Goal: Transaction & Acquisition: Purchase product/service

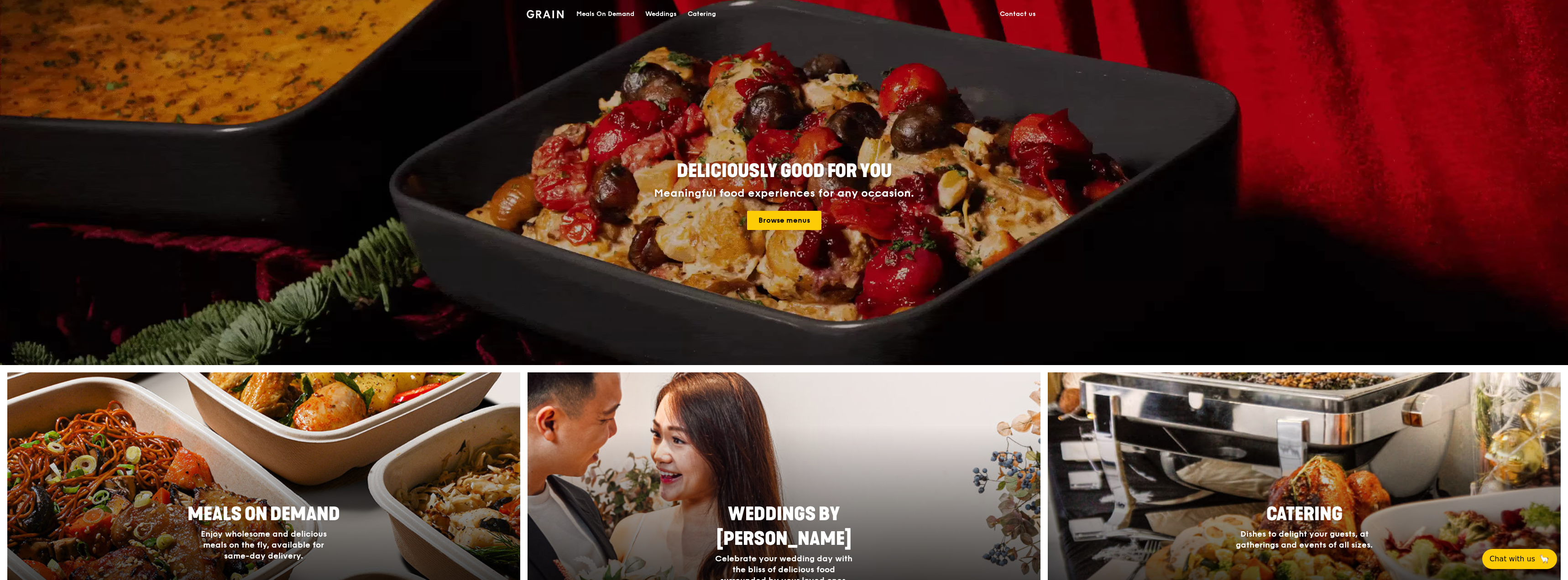
click at [774, 230] on div "Deliciously good for you Meaningful food experiences for any occasion. Browse m…" at bounding box center [784, 197] width 411 height 75
click at [773, 222] on link "Browse menus" at bounding box center [784, 221] width 74 height 19
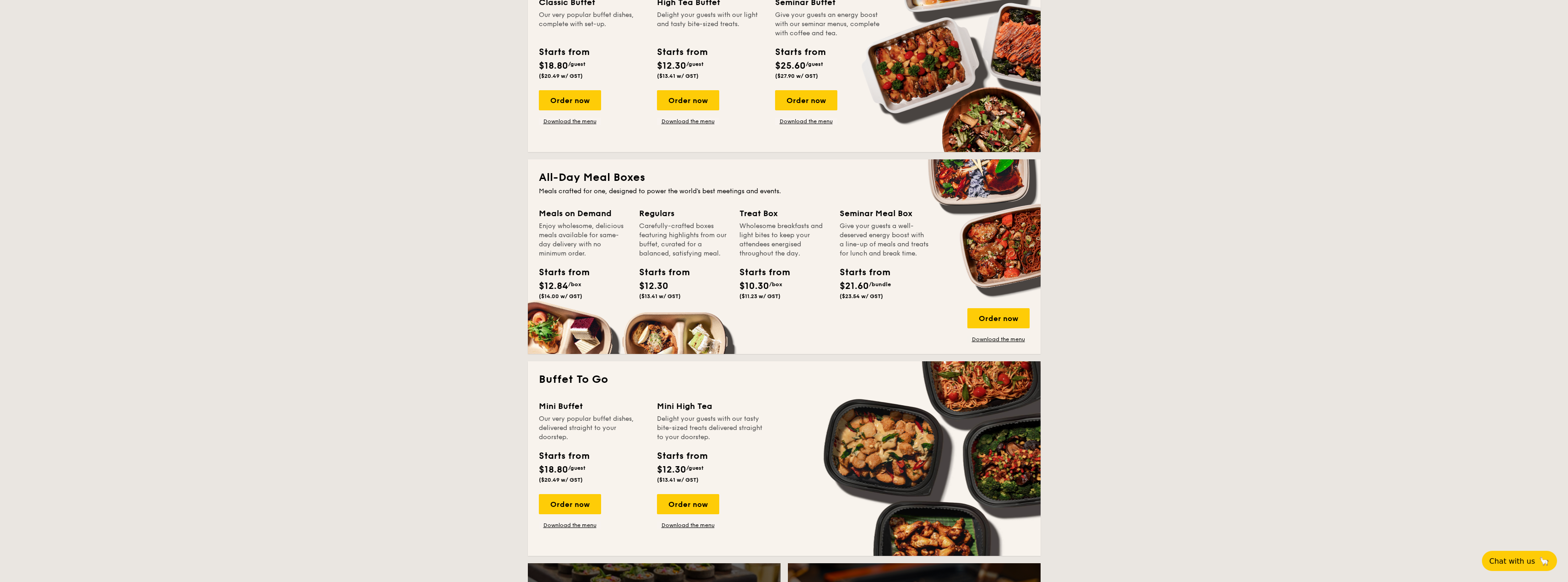
scroll to position [549, 0]
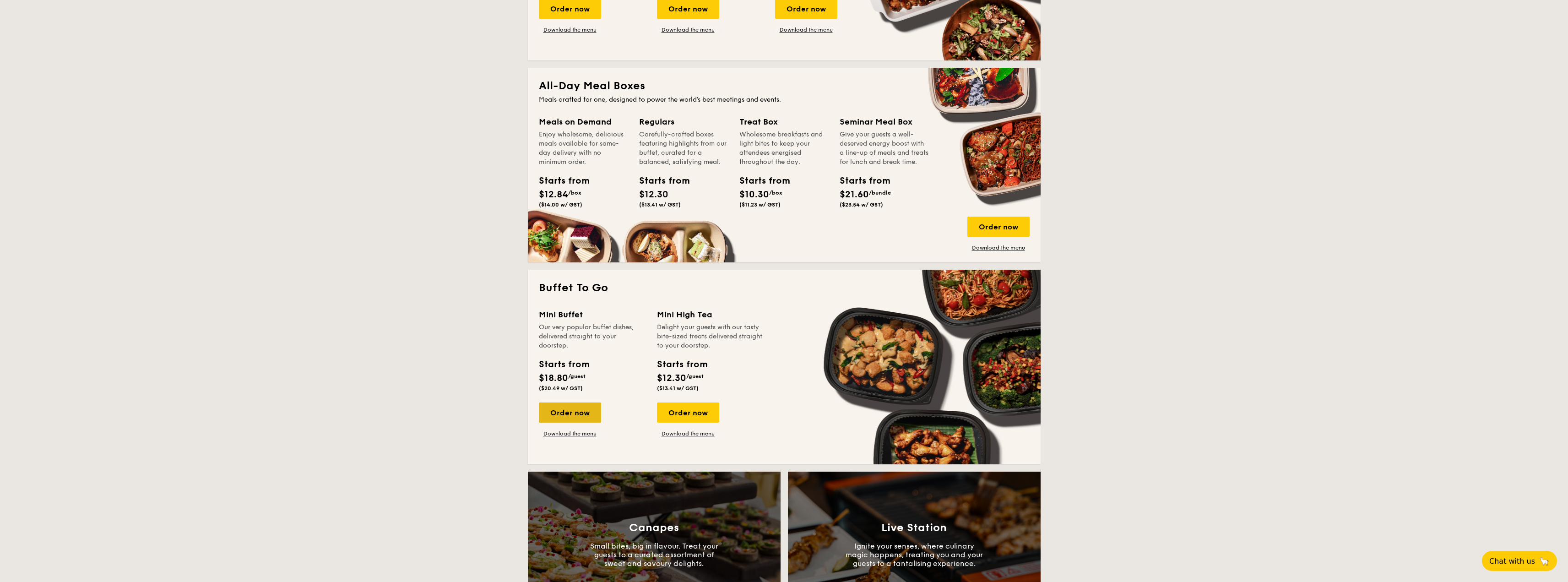
click at [573, 404] on div "Order now" at bounding box center [569, 412] width 62 height 20
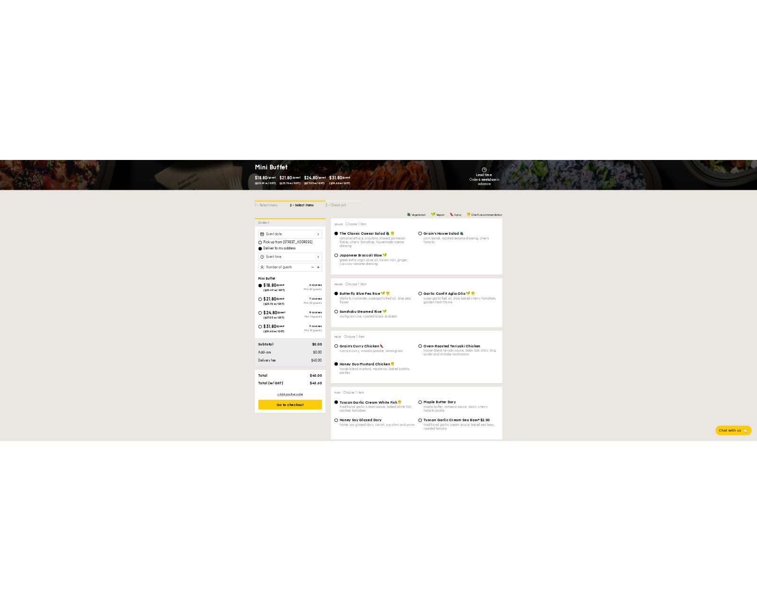
scroll to position [142, 0]
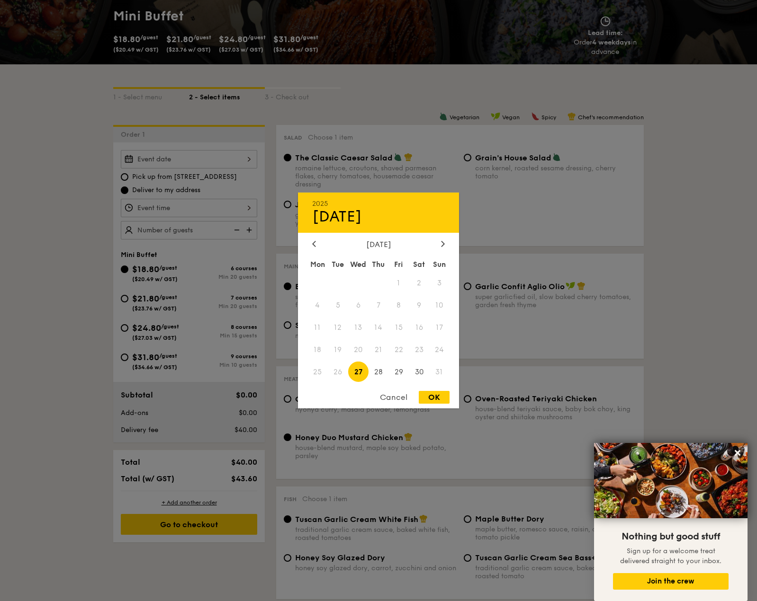
click at [194, 159] on div "2025 Aug [DATE] Tue Wed Thu Fri Sat Sun 1 2 3 4 5 6 7 8 9 10 11 12 13 14 15 16 …" at bounding box center [189, 159] width 136 height 18
click at [444, 244] on icon at bounding box center [442, 244] width 3 height 6
click at [314, 246] on icon at bounding box center [313, 244] width 3 height 6
click at [420, 374] on span "30" at bounding box center [419, 372] width 20 height 20
click at [437, 398] on div "OK" at bounding box center [434, 397] width 31 height 13
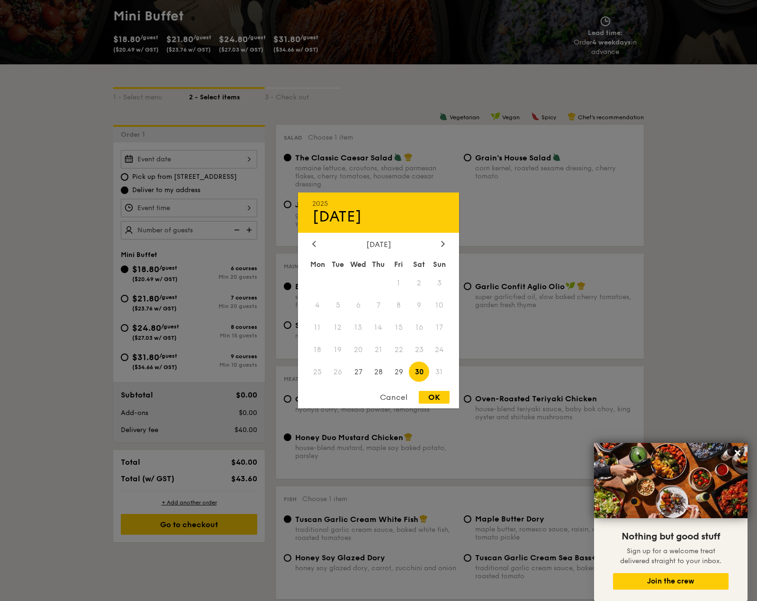
type input "[DATE]"
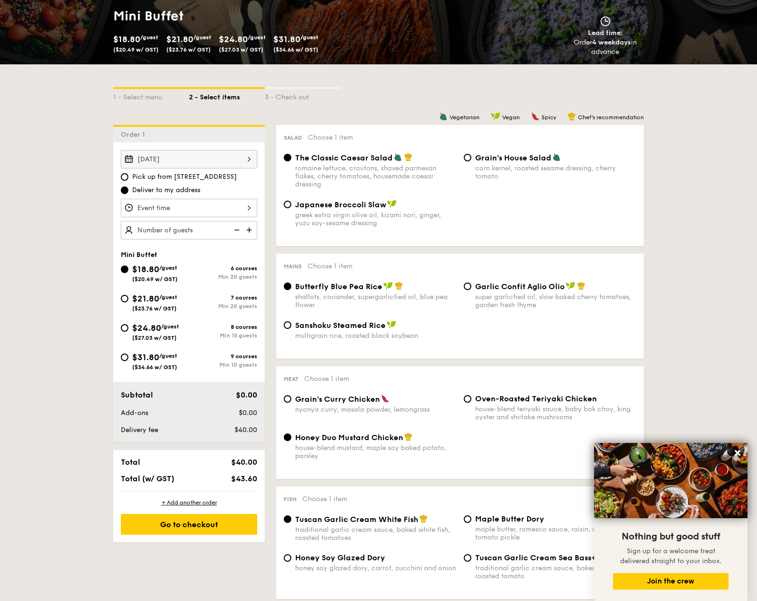
click at [163, 211] on div at bounding box center [189, 208] width 136 height 18
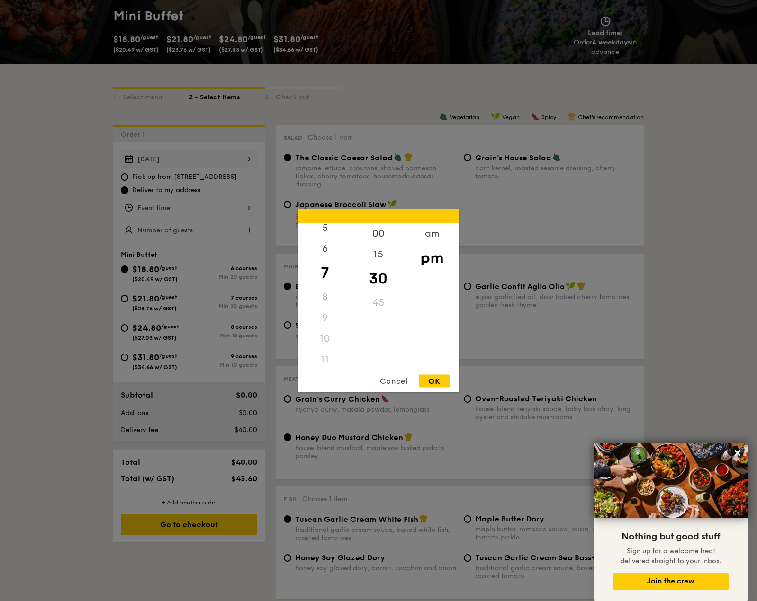
scroll to position [112, 0]
click at [325, 358] on div "11" at bounding box center [325, 357] width 54 height 21
click at [328, 354] on div "11" at bounding box center [325, 357] width 54 height 21
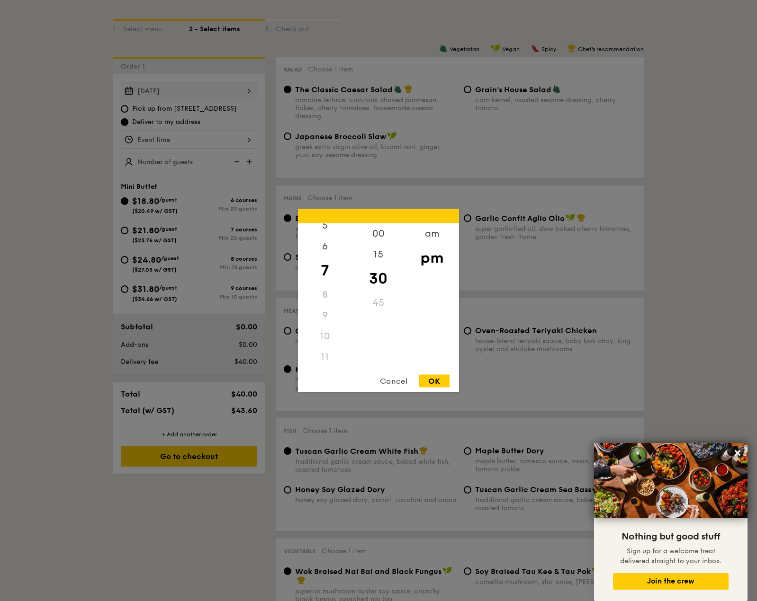
scroll to position [237, 0]
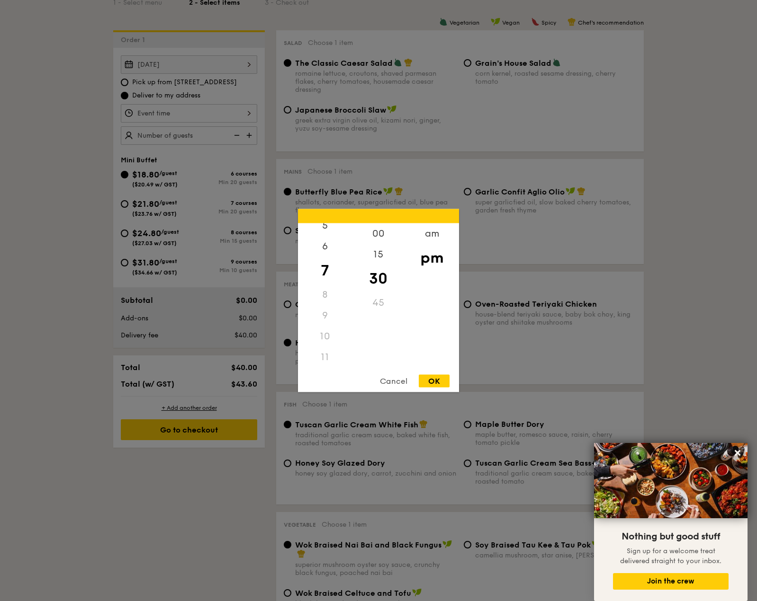
click at [322, 356] on div "11" at bounding box center [325, 357] width 54 height 21
click at [325, 353] on div "11" at bounding box center [325, 357] width 54 height 21
click at [427, 248] on div "pm" at bounding box center [432, 257] width 54 height 27
click at [428, 236] on div "am" at bounding box center [432, 236] width 54 height 27
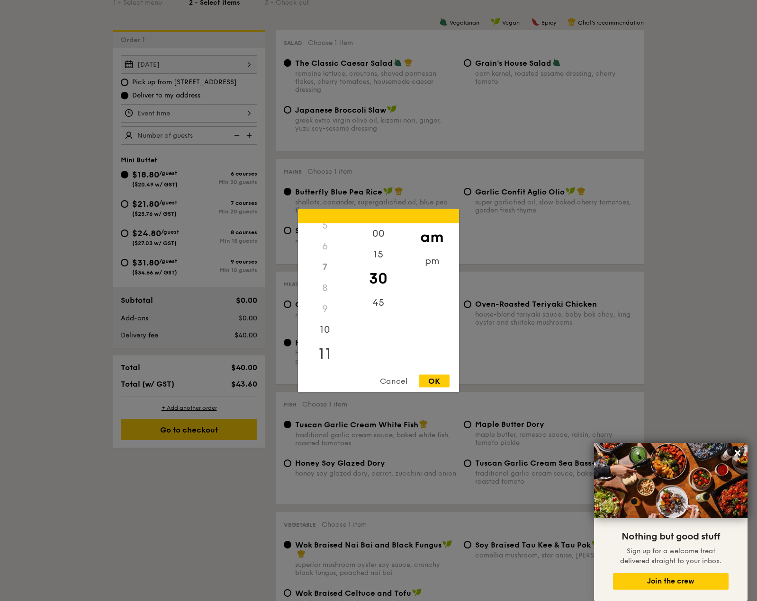
click at [324, 354] on div "11" at bounding box center [325, 353] width 54 height 27
click at [437, 381] on div "OK" at bounding box center [434, 381] width 31 height 13
type input "11:30AM"
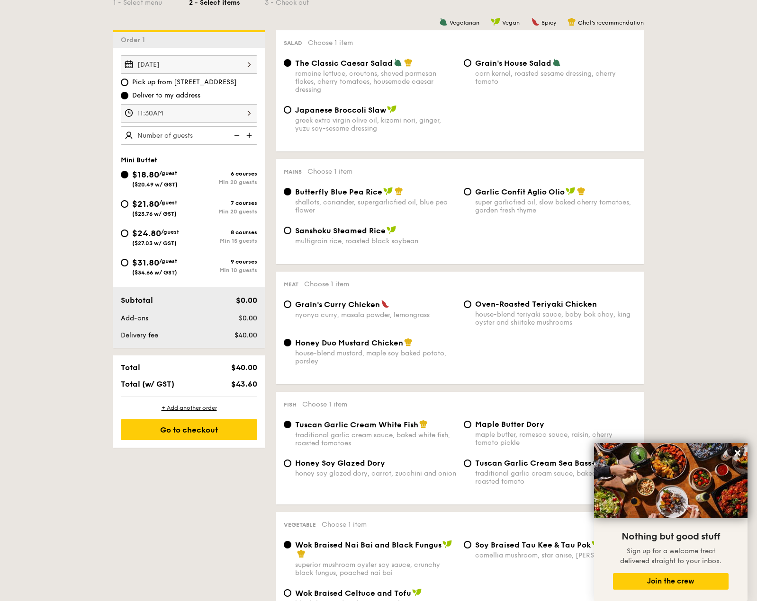
click at [247, 137] on img at bounding box center [250, 135] width 14 height 18
click at [238, 135] on img at bounding box center [236, 135] width 14 height 18
type input "20 guests"
click at [238, 135] on img at bounding box center [236, 135] width 14 height 18
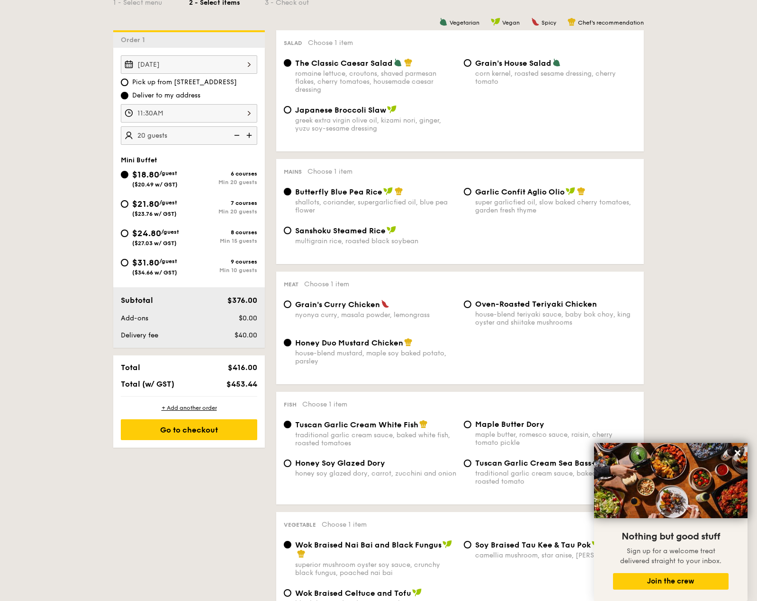
click at [170, 241] on span "($27.03 w/ GST)" at bounding box center [154, 243] width 45 height 7
click at [128, 237] on input "$24.80 /guest ($27.03 w/ GST) 8 courses Min 15 guests" at bounding box center [125, 234] width 8 height 8
radio input "true"
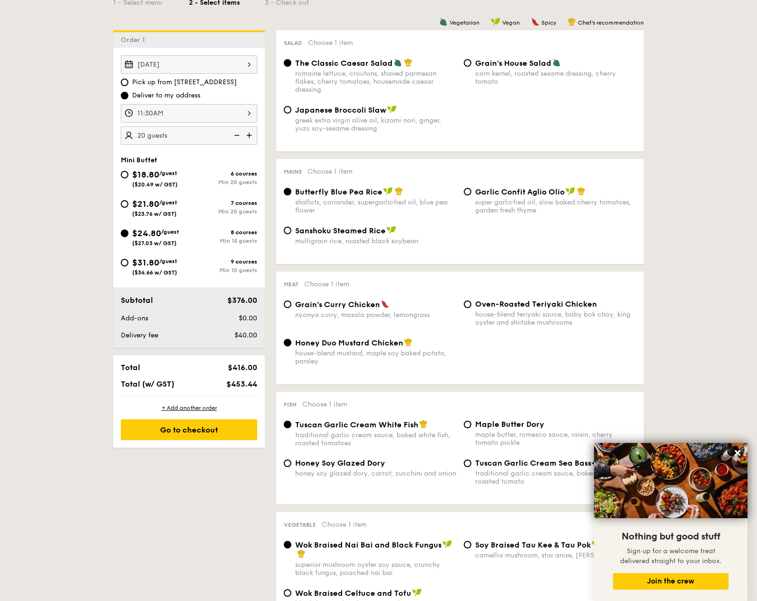
radio input "false"
radio input "true"
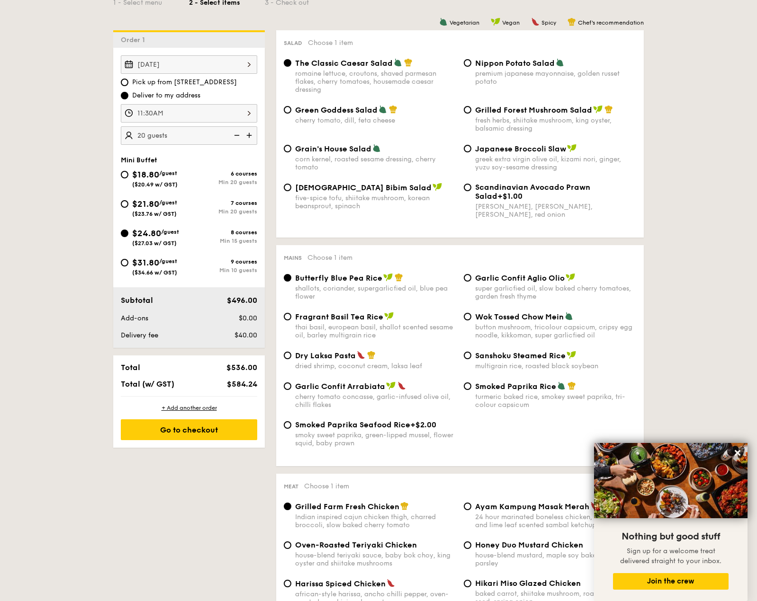
click at [170, 214] on span "($23.76 w/ GST)" at bounding box center [154, 214] width 45 height 7
click at [128, 208] on input "$21.80 /guest ($23.76 w/ GST) 7 courses Min 20 guests" at bounding box center [125, 204] width 8 height 8
radio input "true"
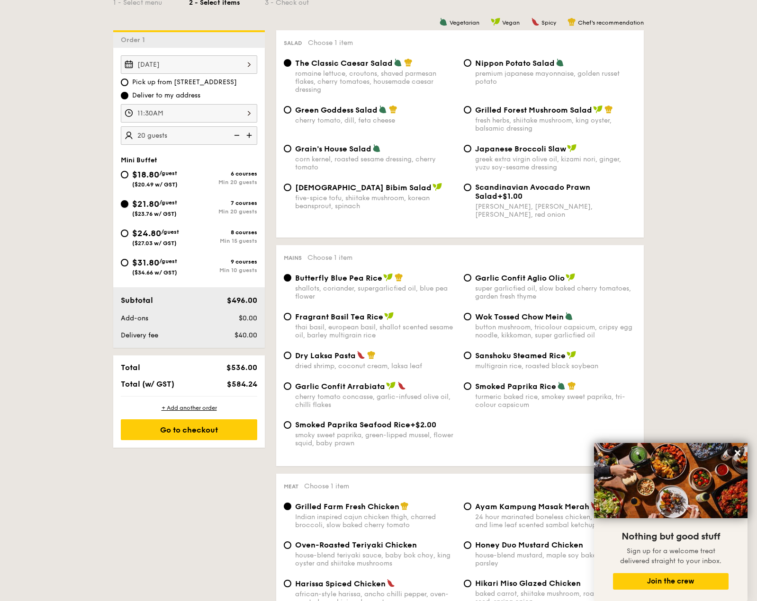
radio input "true"
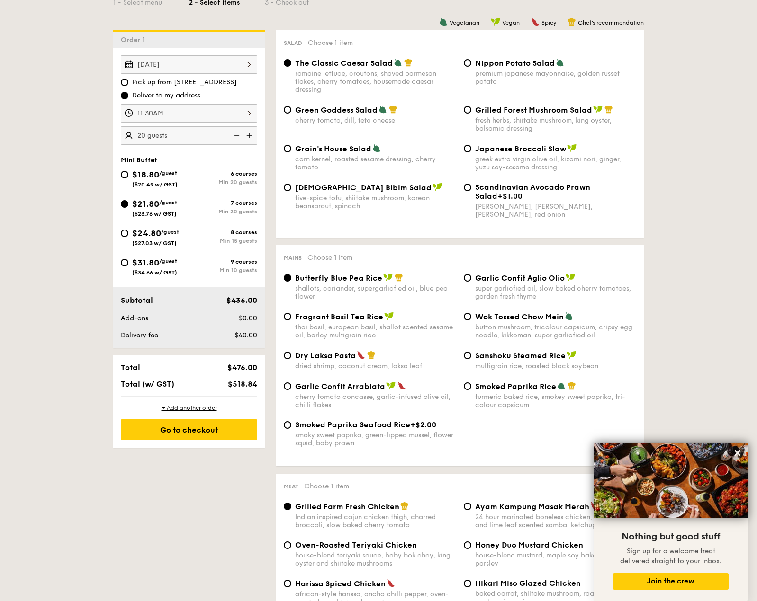
click at [211, 236] on div "8 courses Min 15 guests" at bounding box center [223, 236] width 68 height 15
click at [128, 236] on input "$24.80 /guest ($27.03 w/ GST) 8 courses Min 15 guests" at bounding box center [125, 234] width 8 height 8
radio input "true"
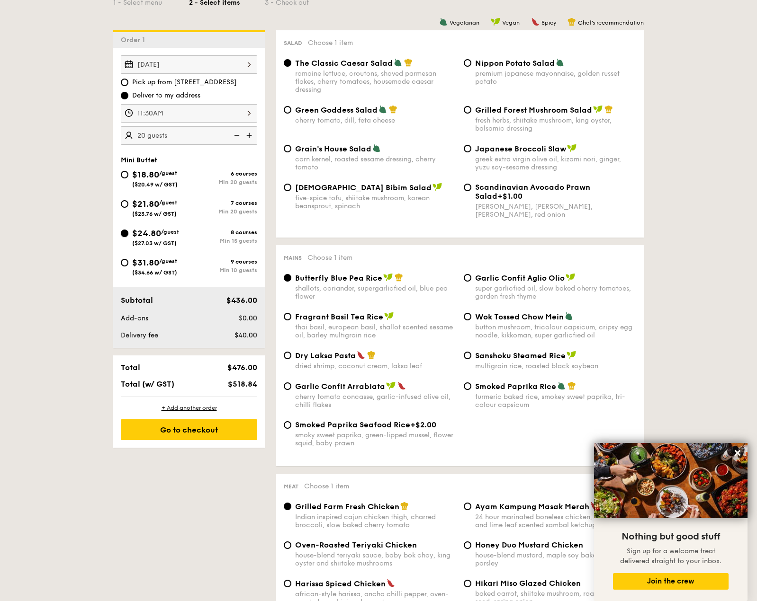
radio input "true"
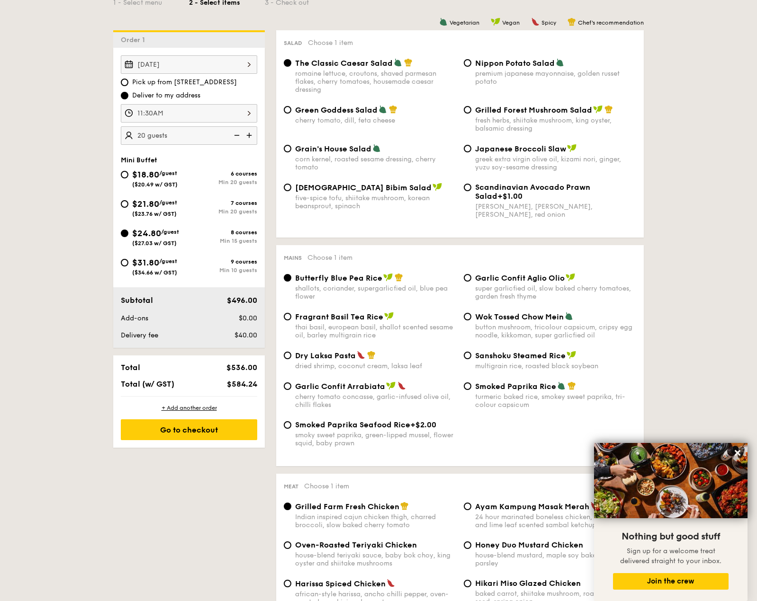
click at [214, 213] on div "Min 20 guests" at bounding box center [223, 211] width 68 height 7
click at [128, 208] on input "$21.80 /guest ($23.76 w/ GST) 7 courses Min 20 guests" at bounding box center [125, 204] width 8 height 8
radio input "true"
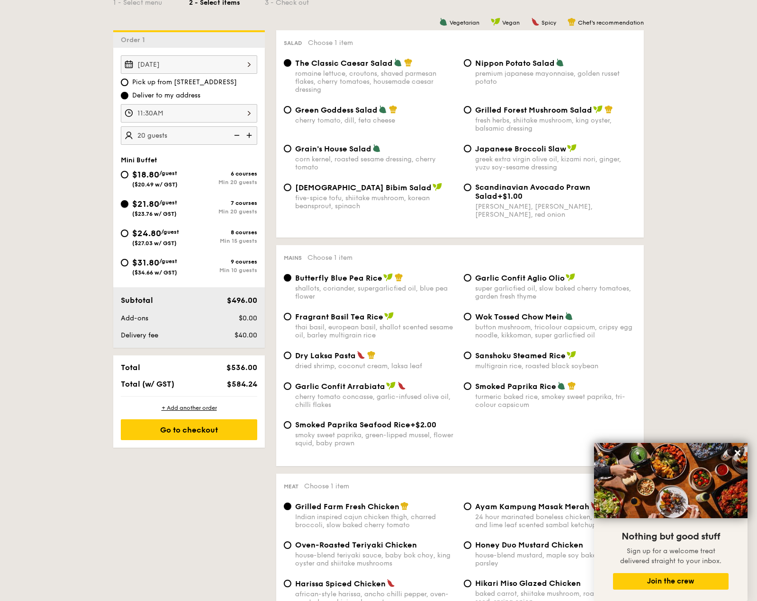
radio input "true"
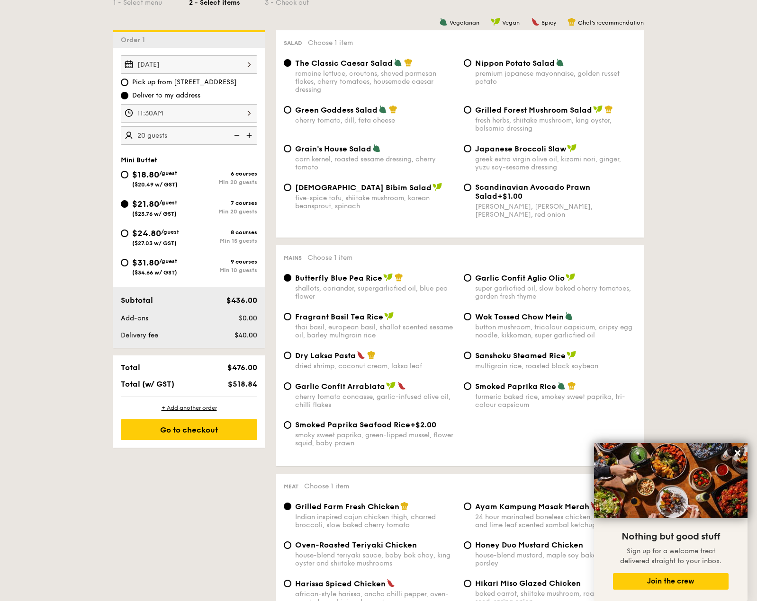
click at [314, 384] on span "Garlic Confit Arrabiata" at bounding box center [340, 386] width 90 height 9
click at [291, 384] on input "Garlic Confit Arrabiata cherry tomato concasse, garlic-infused olive oil, chill…" at bounding box center [288, 387] width 8 height 8
radio input "true"
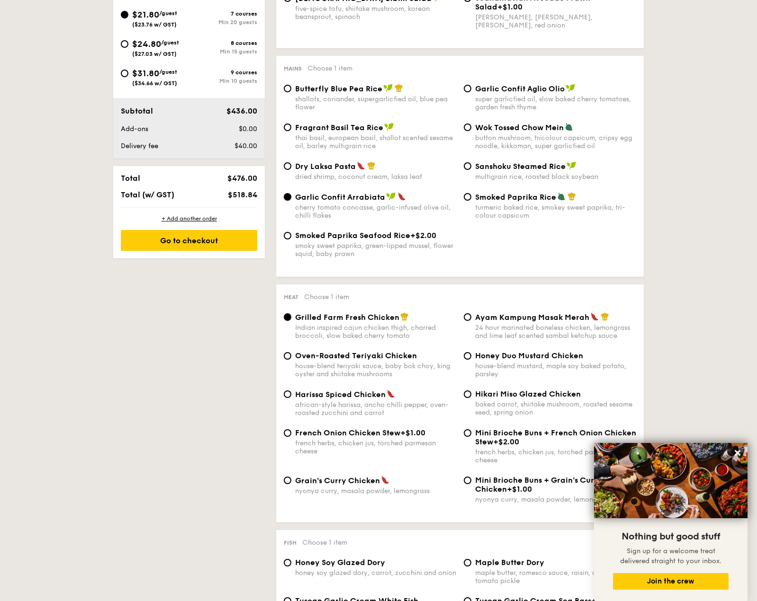
scroll to position [473, 0]
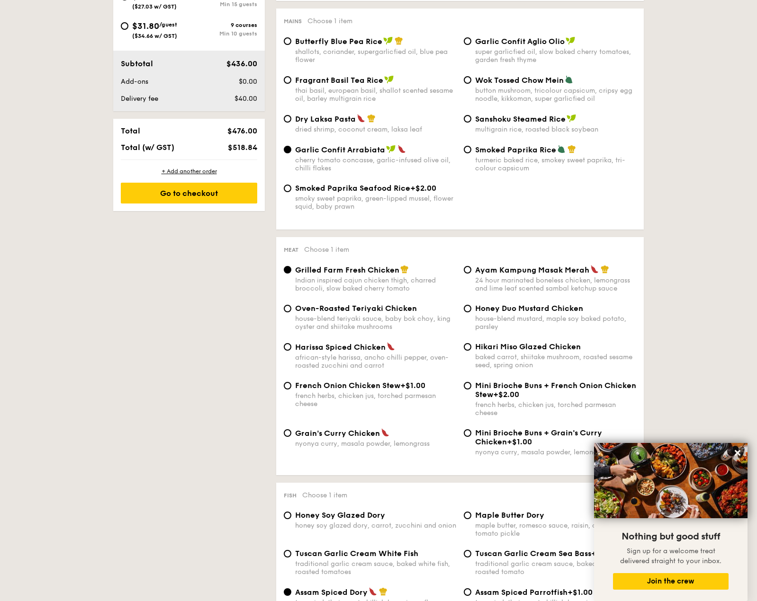
click at [490, 348] on span "Hikari Miso Glazed Chicken" at bounding box center [528, 346] width 106 height 9
click at [471, 348] on input "Hikari Miso Glazed Chicken baked carrot, shiitake mushroom, roasted sesame seed…" at bounding box center [468, 347] width 8 height 8
radio input "true"
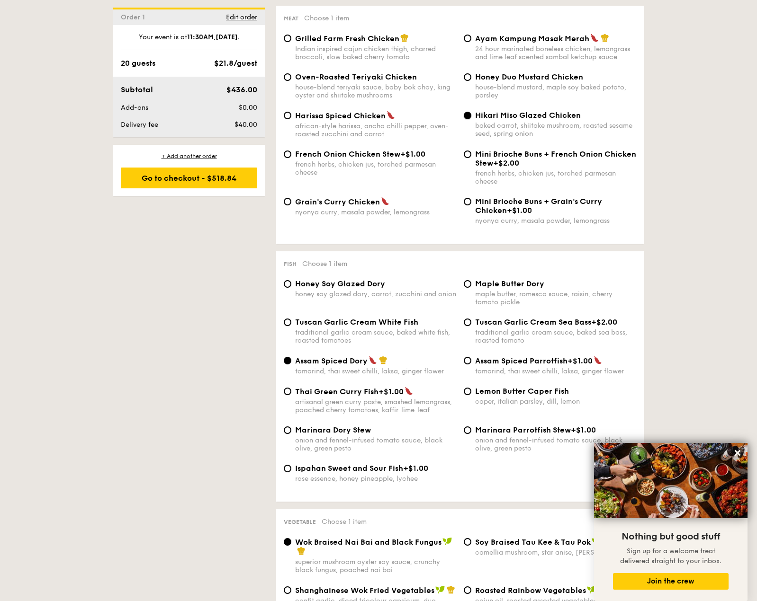
scroll to position [758, 0]
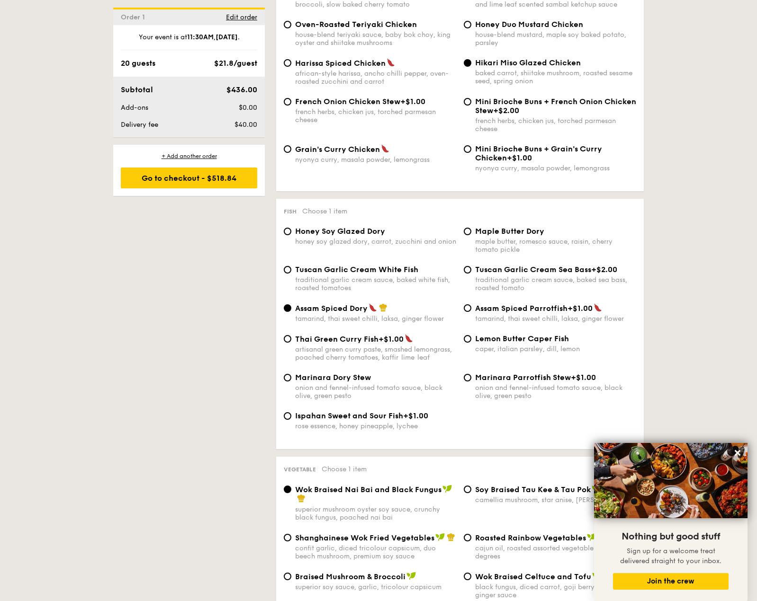
click at [494, 337] on span "Lemon Butter Caper Fish" at bounding box center [522, 338] width 94 height 9
click at [471, 337] on input "Lemon Butter Caper Fish caper, italian parsley, dill, lemon" at bounding box center [468, 339] width 8 height 8
radio input "true"
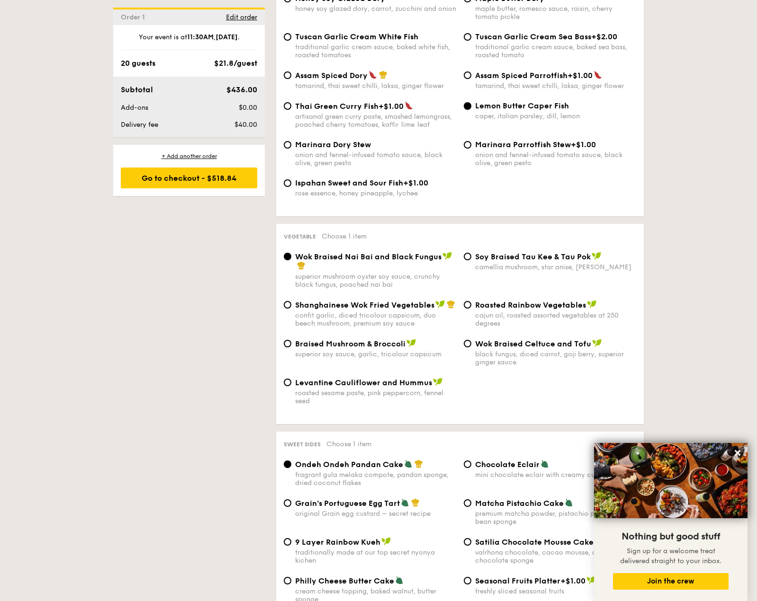
scroll to position [994, 0]
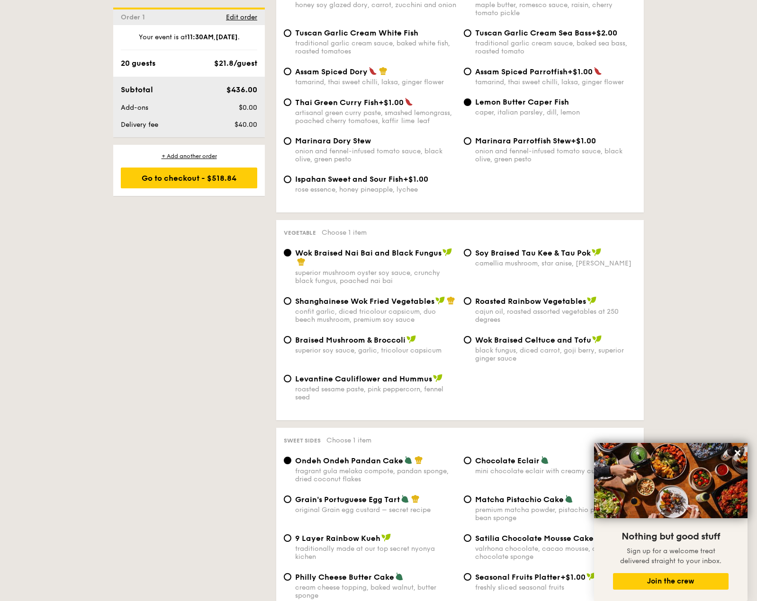
click at [493, 305] on span "Roasted Rainbow Vegetables" at bounding box center [530, 301] width 111 height 9
click at [471, 305] on input "Roasted Rainbow Vegetables cajun oil, roasted assorted vegetables at 250 degrees" at bounding box center [468, 301] width 8 height 8
radio input "true"
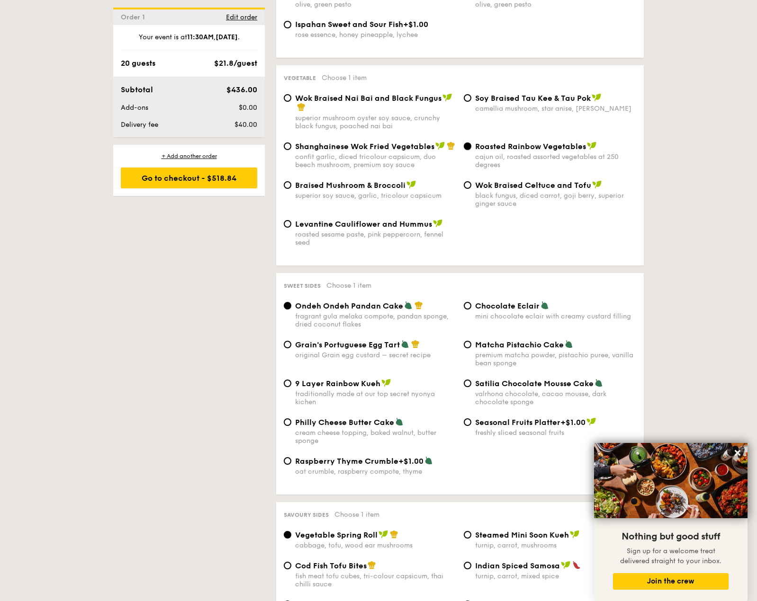
scroll to position [1184, 0]
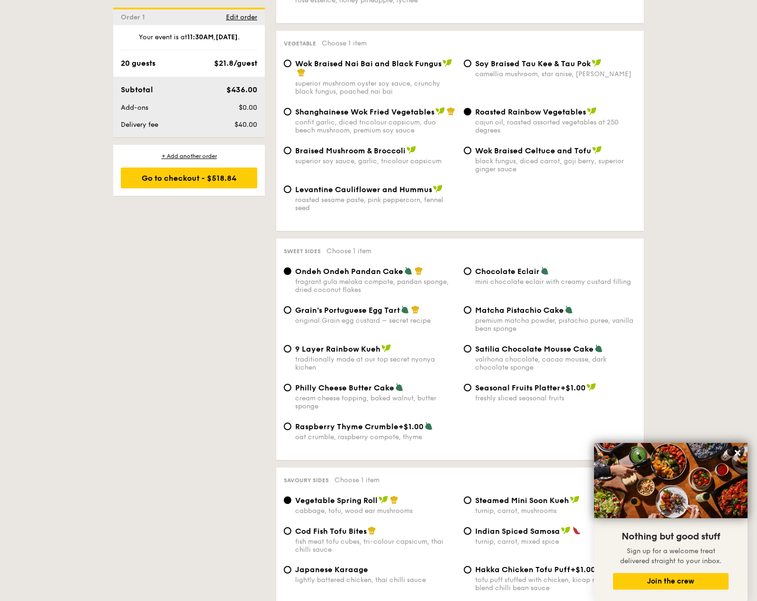
click at [355, 354] on div "9 Layer Rainbow Kueh traditionally made at our top secret nyonya kichen" at bounding box center [375, 357] width 161 height 27
click at [291, 353] on input "9 Layer Rainbow Kueh traditionally made at our top secret nyonya kichen" at bounding box center [288, 349] width 8 height 8
radio input "true"
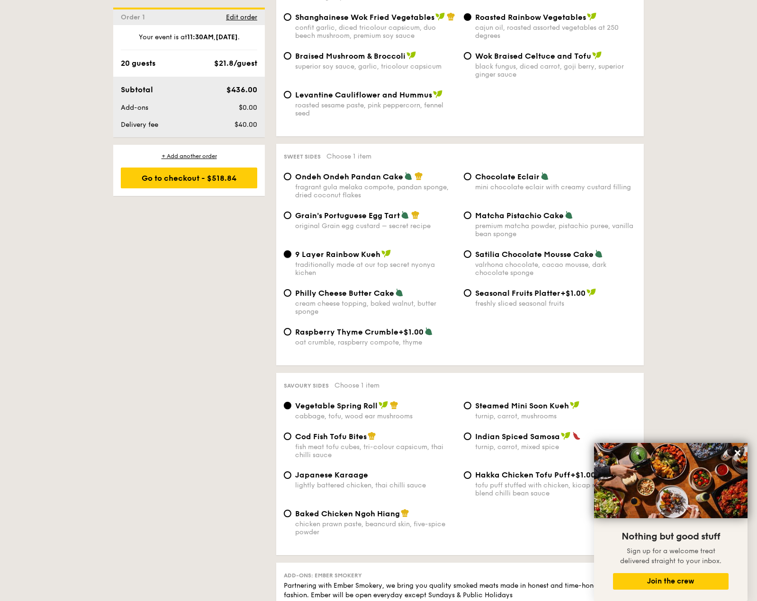
scroll to position [1326, 0]
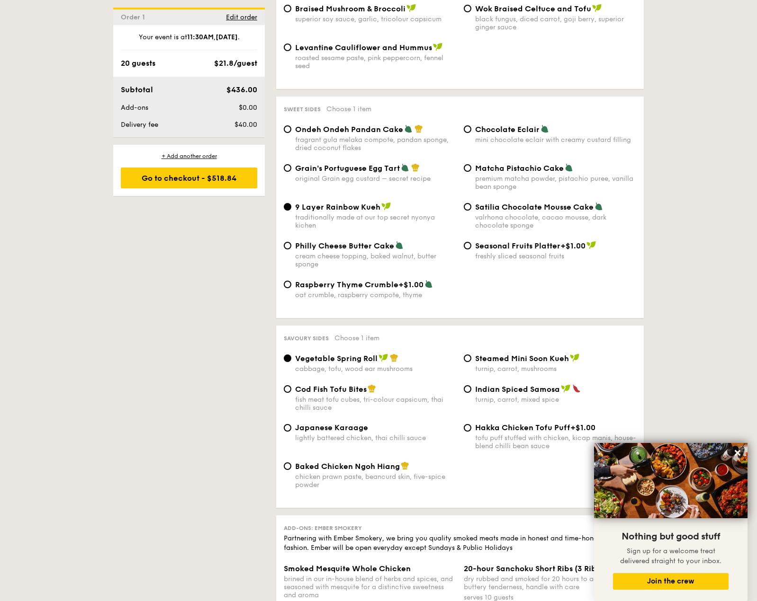
click at [340, 388] on span "Cod Fish Tofu Bites" at bounding box center [330, 389] width 71 height 9
click at [291, 388] on input "Cod Fish Tofu Bites fish meat tofu cubes, tri-colour capsicum, thai chilli sauce" at bounding box center [288, 389] width 8 height 8
radio input "true"
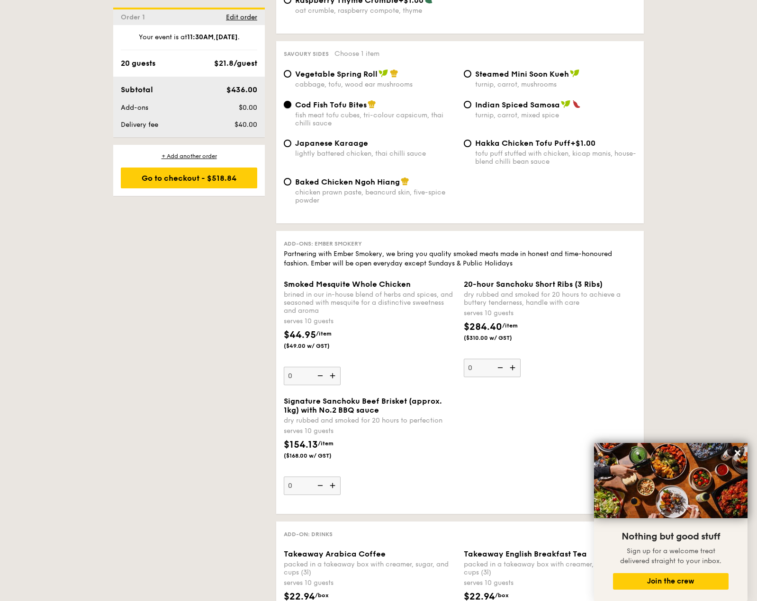
scroll to position [1610, 0]
click at [306, 181] on span "Baked Chicken Ngoh Hiang" at bounding box center [347, 182] width 105 height 9
click at [291, 181] on input "Baked Chicken Ngoh Hiang chicken prawn paste, beancurd skin, five-spice powder" at bounding box center [288, 182] width 8 height 8
radio input "true"
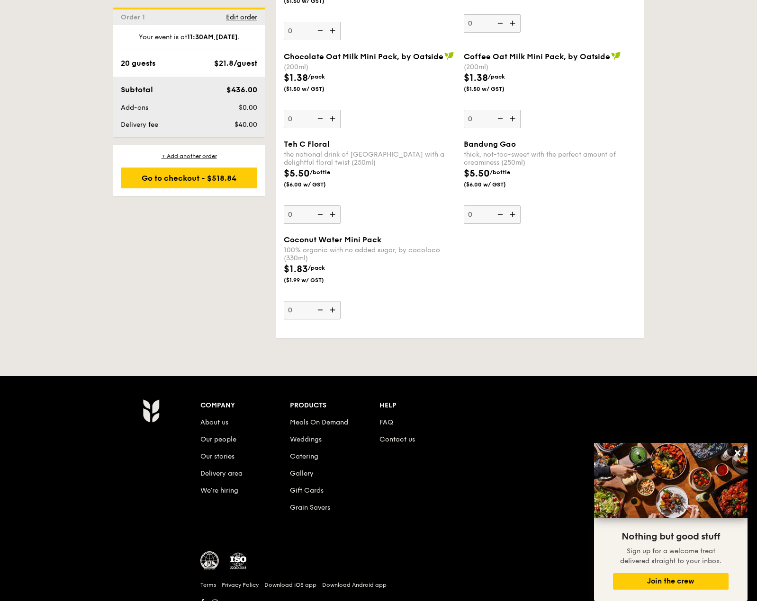
scroll to position [2638, 0]
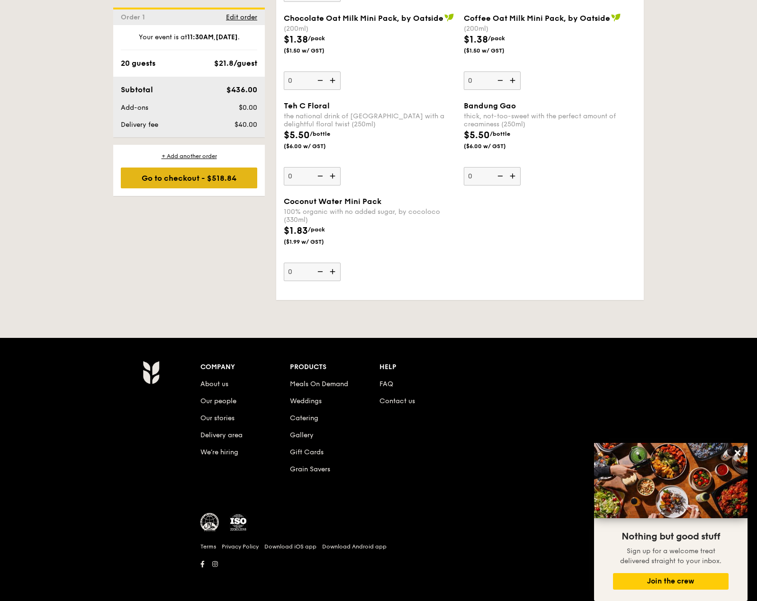
click at [224, 179] on div "Go to checkout - $518.84" at bounding box center [189, 178] width 136 height 21
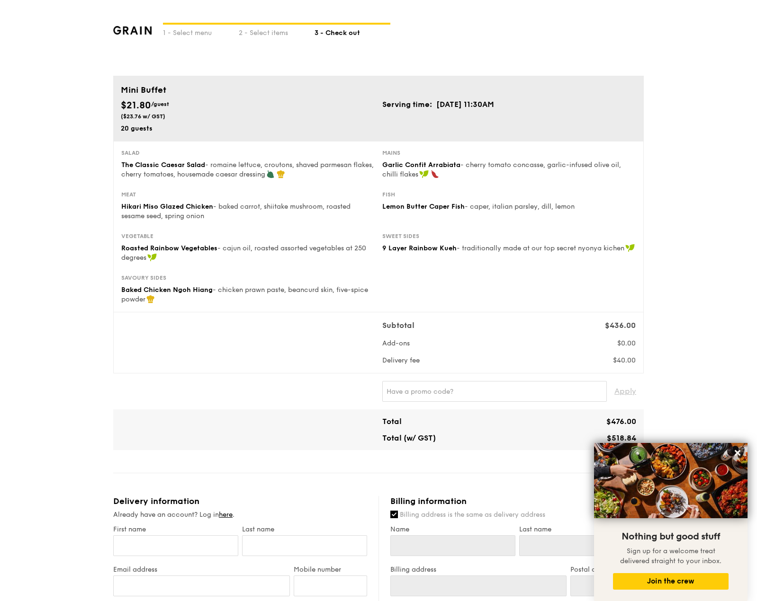
click at [721, 371] on div "1 - Select menu 2 - Select items 3 - Check out Mini Buffet $21.80 /guest ($23.7…" at bounding box center [378, 469] width 757 height 938
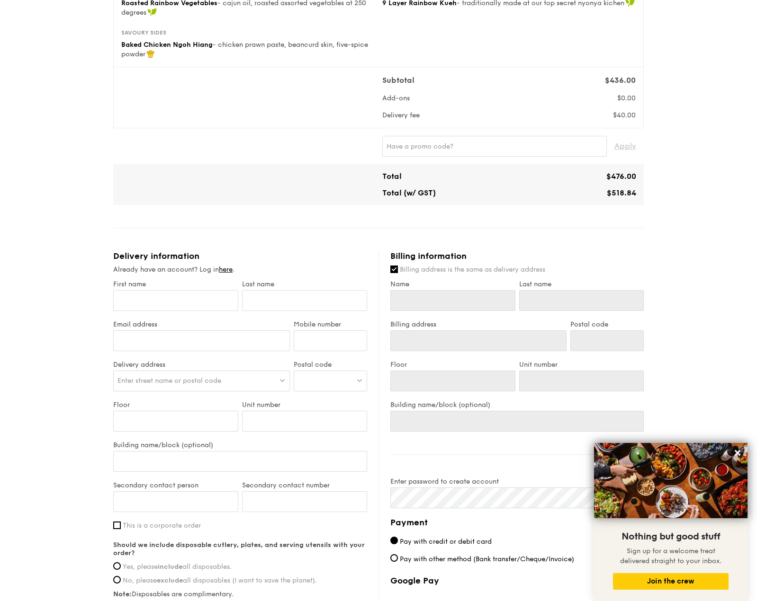
scroll to position [331, 0]
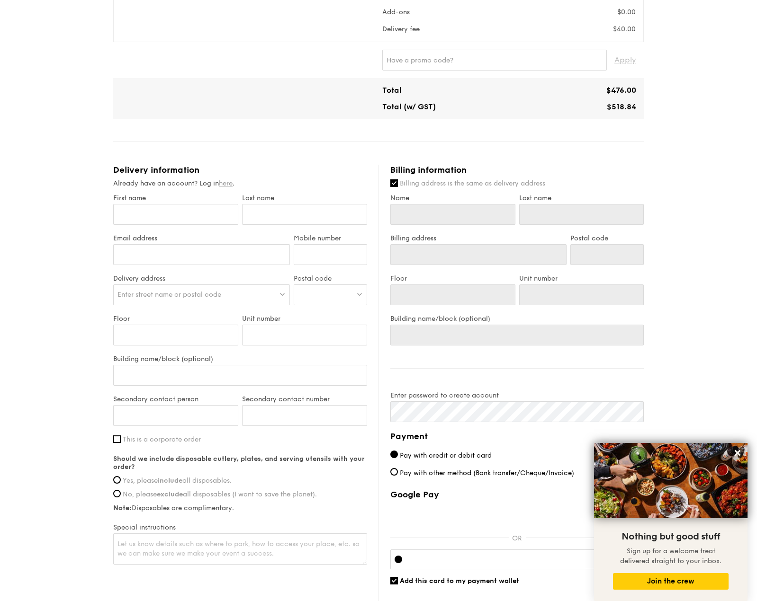
click at [231, 182] on link "here" at bounding box center [226, 183] width 14 height 8
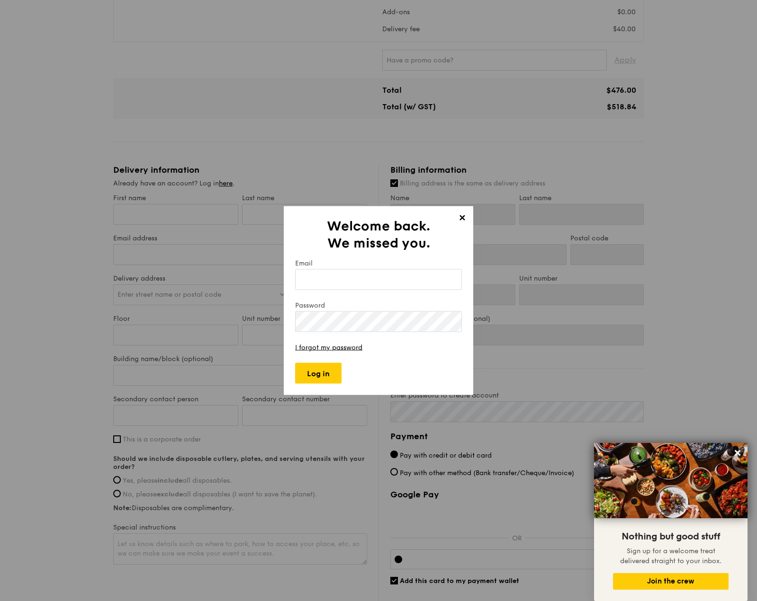
click at [357, 277] on input "Email" at bounding box center [378, 279] width 167 height 21
type input "[EMAIL_ADDRESS][DOMAIN_NAME]"
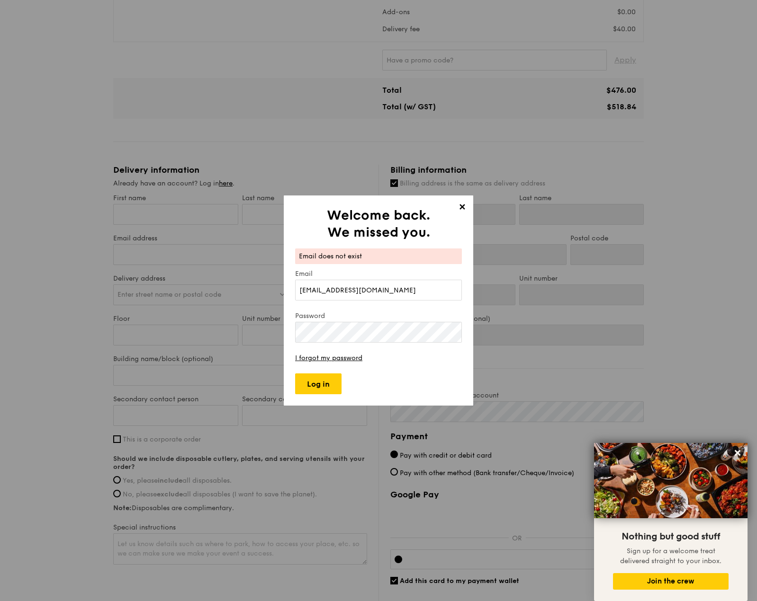
click at [461, 206] on span "✕" at bounding box center [461, 208] width 13 height 13
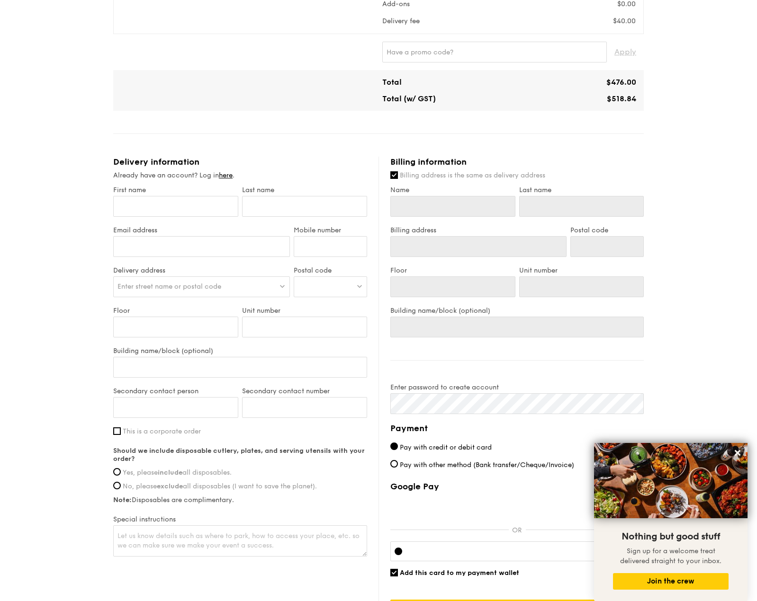
scroll to position [284, 0]
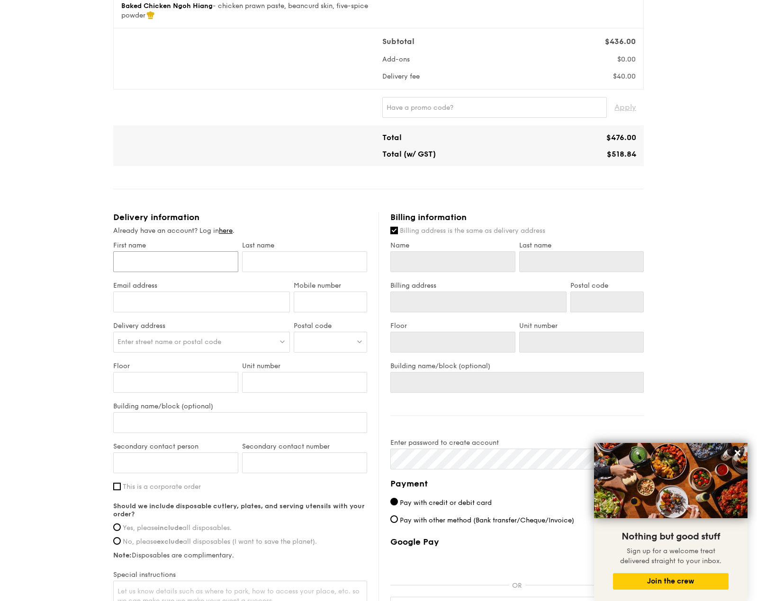
click at [216, 266] on input "First name" at bounding box center [175, 261] width 125 height 21
type input "K"
type input "Ka"
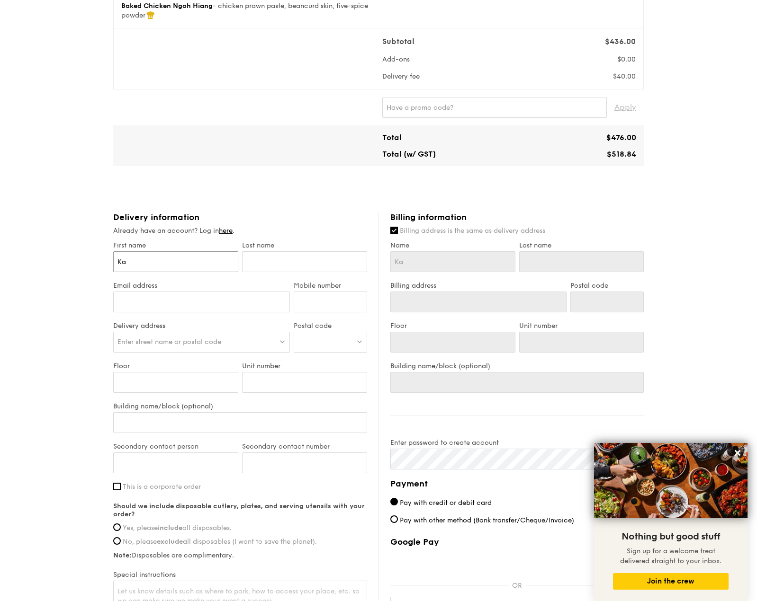
type input "Kar"
type input "Kare"
type input "[PERSON_NAME]"
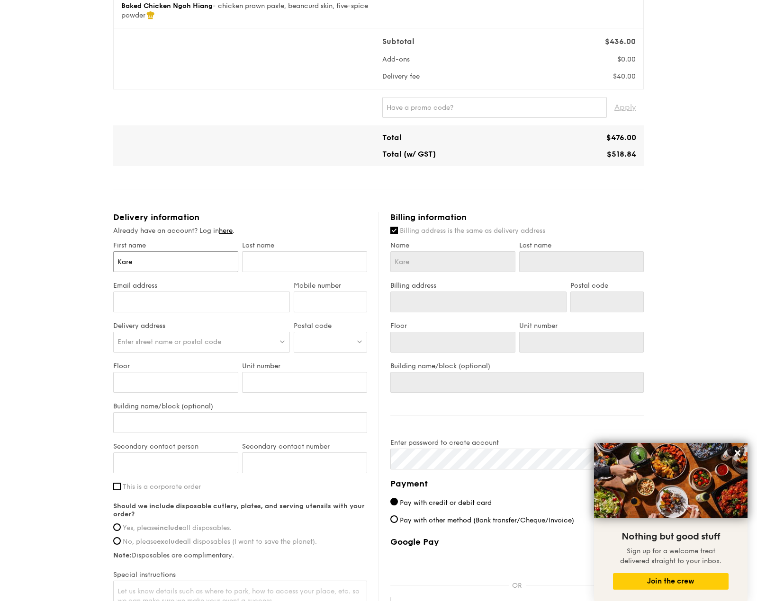
type input "[PERSON_NAME]"
type input "T"
type input "Ta"
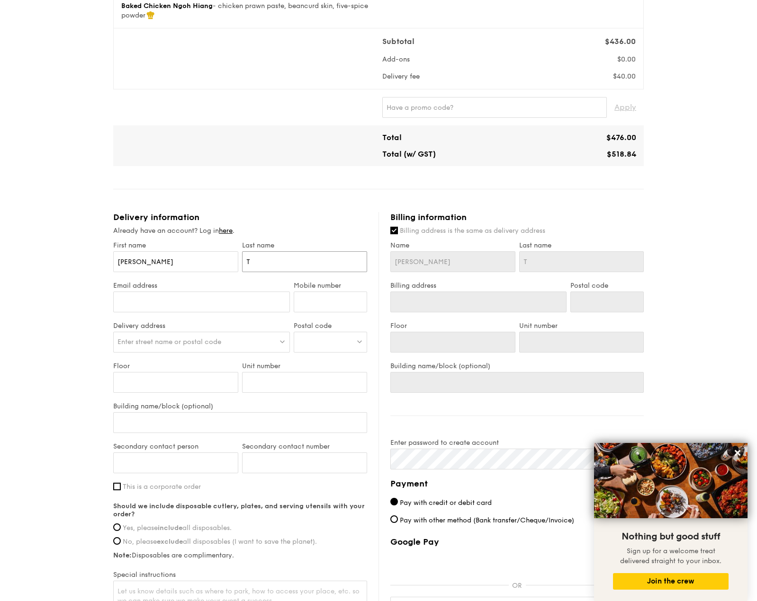
type input "Ta"
type input "Tan"
type input "[EMAIL_ADDRESS][DOMAIN_NAME]"
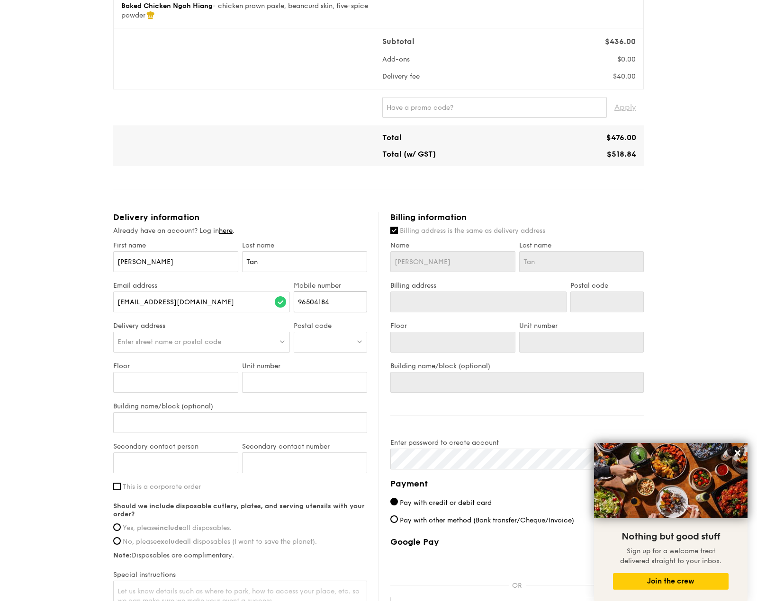
type input "96504184"
click at [155, 334] on div "Enter street name or postal code" at bounding box center [201, 342] width 177 height 21
type input "329217"
click at [151, 360] on div "[STREET_ADDRESS][DATE]" at bounding box center [180, 361] width 126 height 9
type input "[STREET_ADDRESS][DATE]"
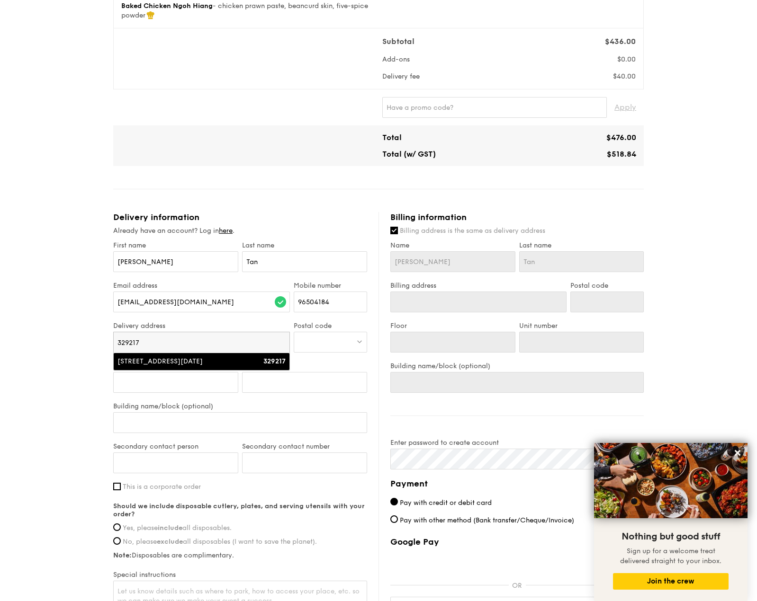
type input "329217"
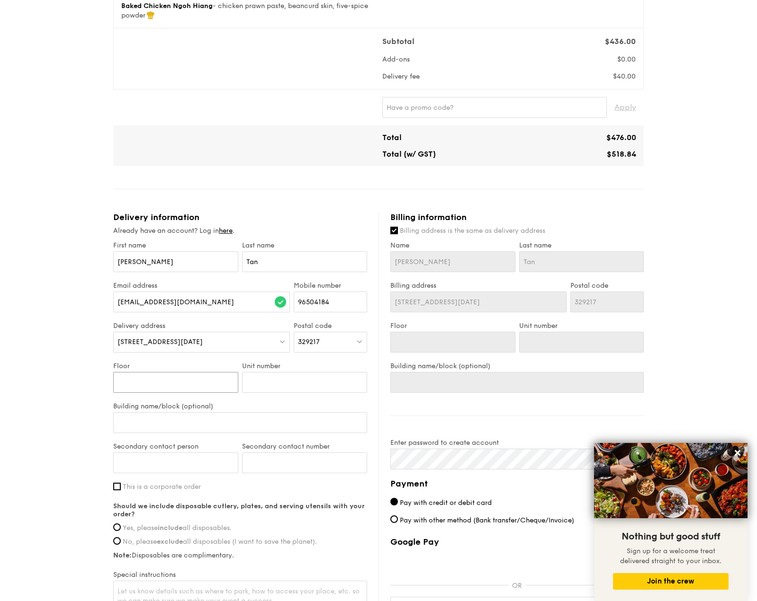
click at [156, 379] on input "Floor" at bounding box center [175, 382] width 125 height 21
type input "1"
type input "13"
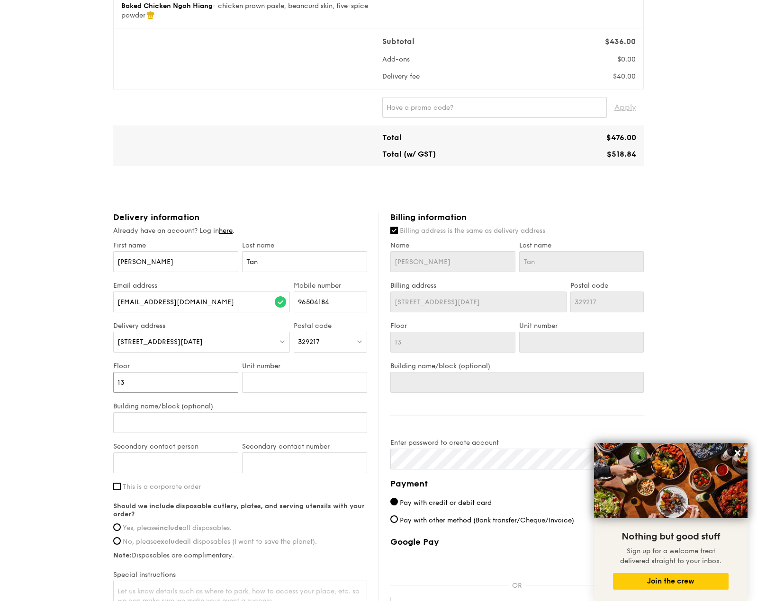
type input "13"
click at [268, 379] on input "Unit number" at bounding box center [304, 382] width 125 height 21
type input "0"
type input "02"
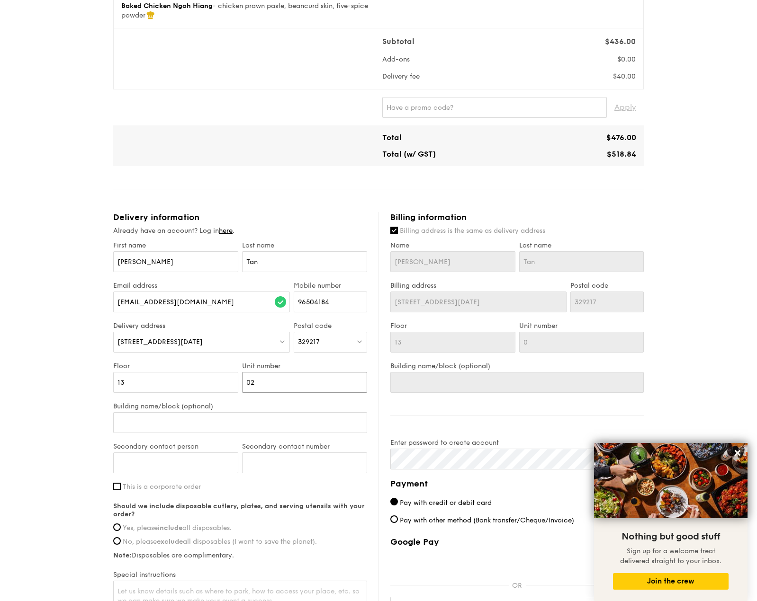
type input "02"
type input "8"
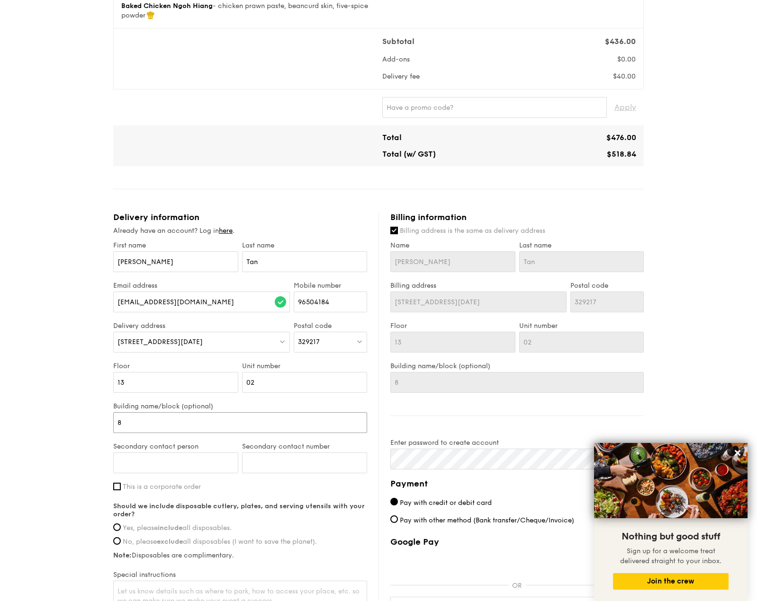
type input "8"
type input "8 R"
type input "8 Ra"
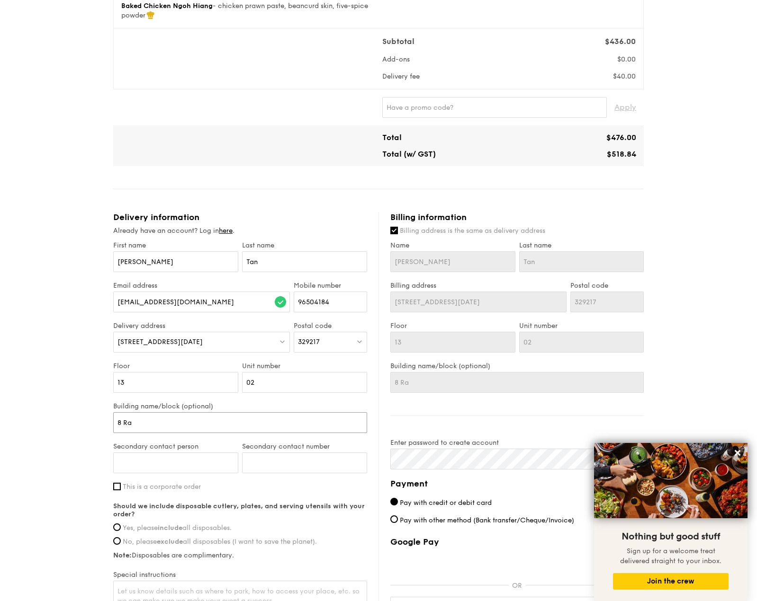
type input "8 Raj"
type input "8 [DATE]"
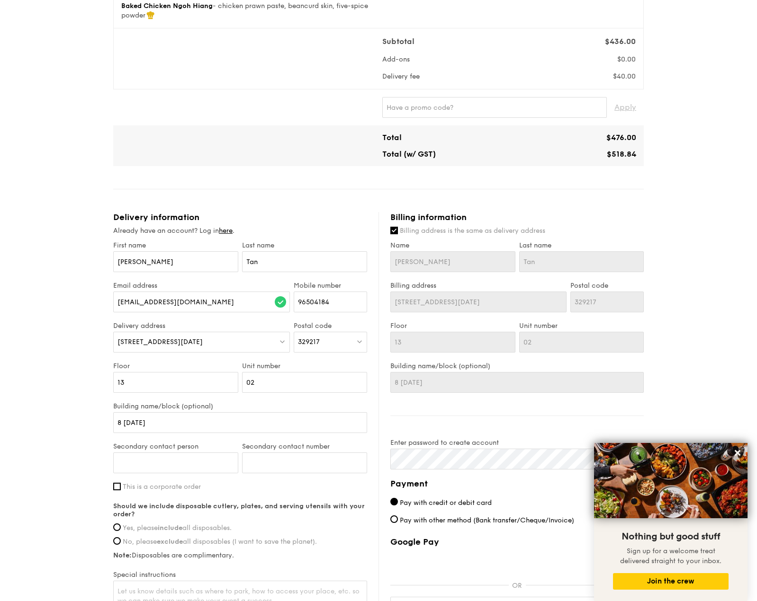
click at [206, 474] on div "Secondary contact person" at bounding box center [175, 463] width 129 height 40
click at [205, 466] on input "Secondary contact person" at bounding box center [175, 463] width 125 height 21
type input "[PERSON_NAME][MEDICAL_DATA]"
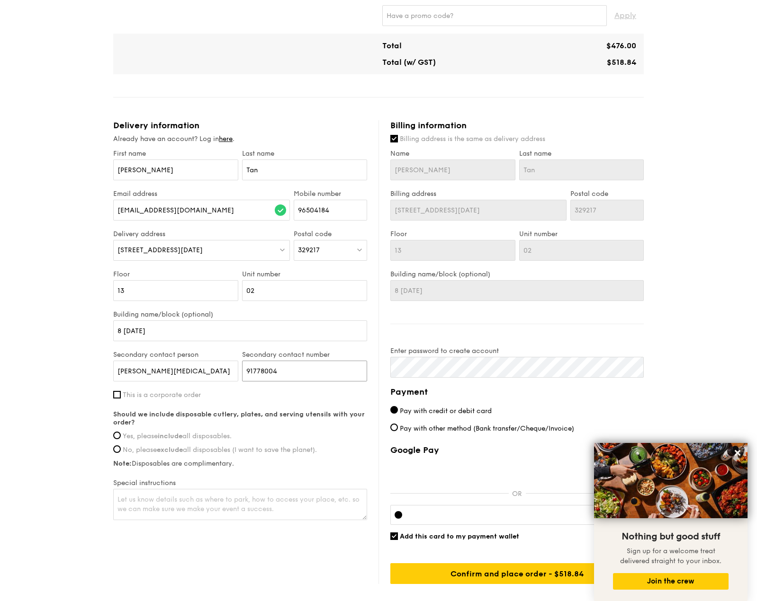
scroll to position [379, 0]
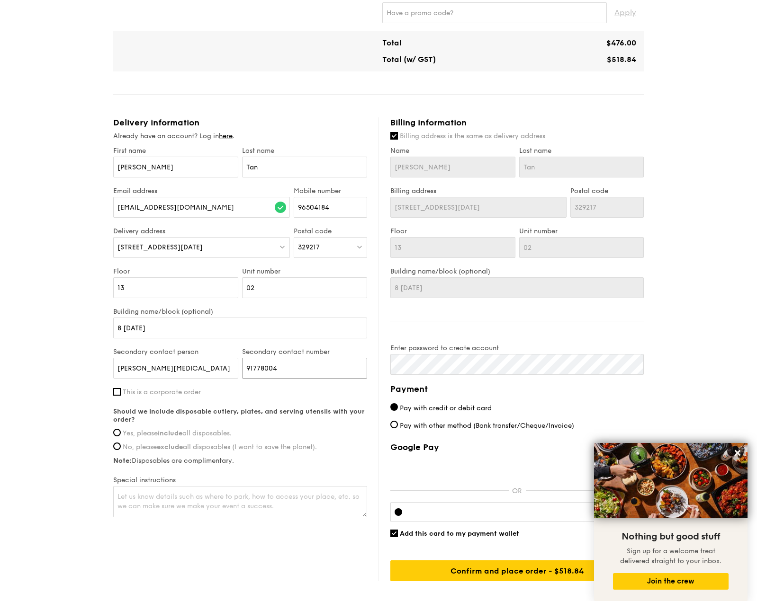
type input "91778004"
click at [215, 437] on span "Yes, please include all disposables." at bounding box center [177, 433] width 109 height 8
click at [121, 437] on input "Yes, please include all disposables." at bounding box center [117, 433] width 8 height 8
radio input "true"
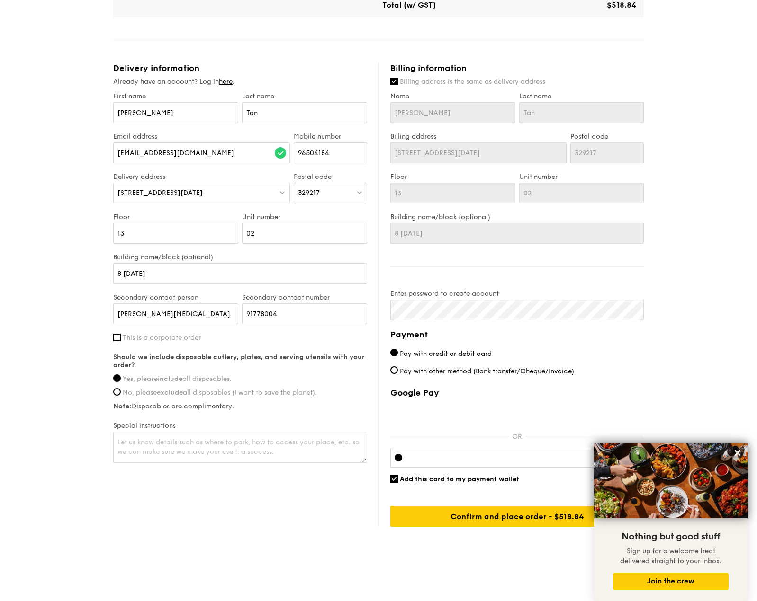
scroll to position [435, 0]
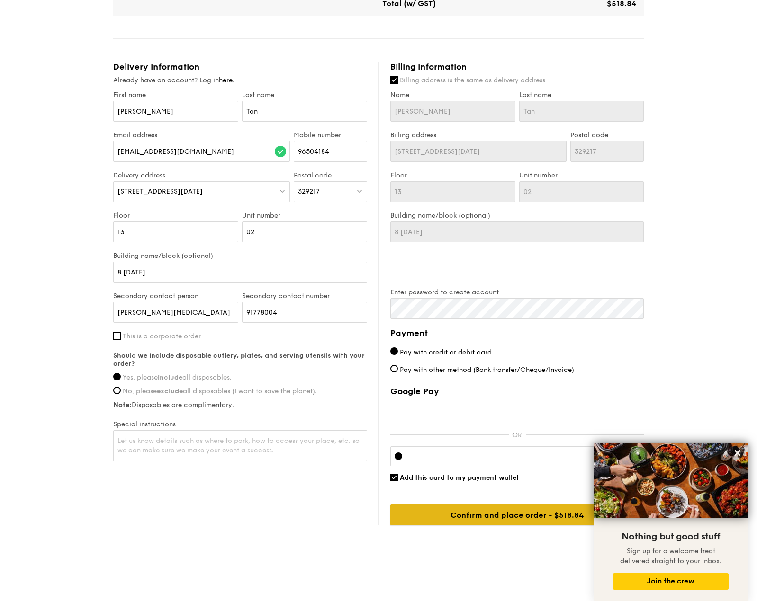
click at [481, 512] on input "Confirm and place order - $518.84" at bounding box center [516, 515] width 253 height 21
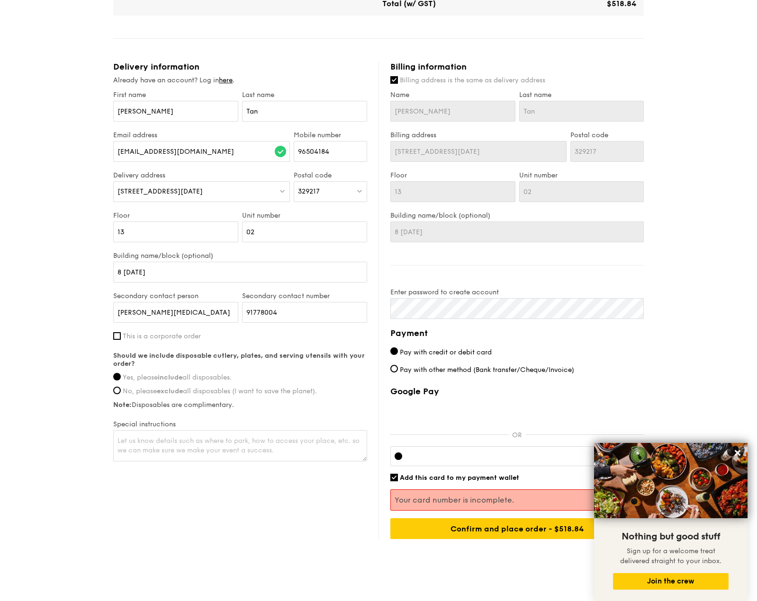
click at [426, 475] on span "Add this card to my payment wallet" at bounding box center [459, 478] width 119 height 8
click at [398, 475] on input "Add this card to my payment wallet" at bounding box center [394, 478] width 8 height 8
checkbox input "false"
click at [480, 525] on input "Confirm and place order - $518.84" at bounding box center [516, 528] width 253 height 21
click at [473, 461] on div at bounding box center [516, 456] width 253 height 20
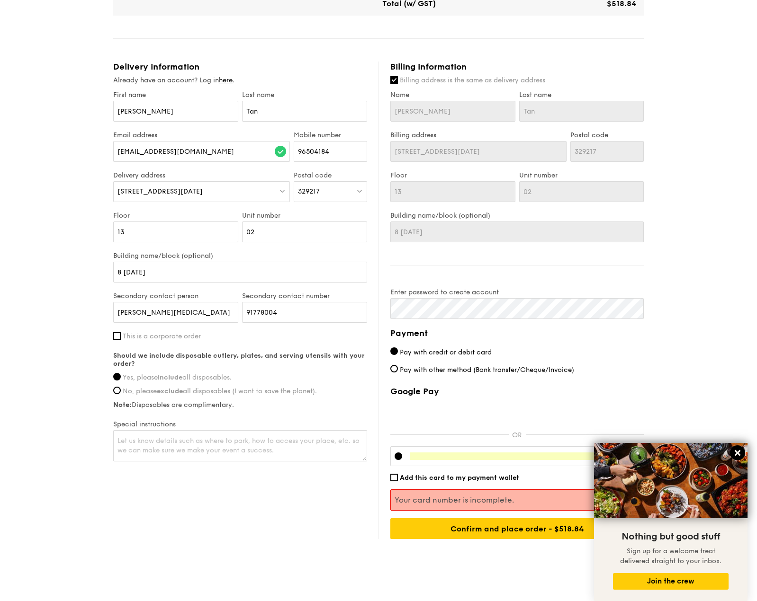
click at [737, 455] on icon at bounding box center [737, 453] width 9 height 9
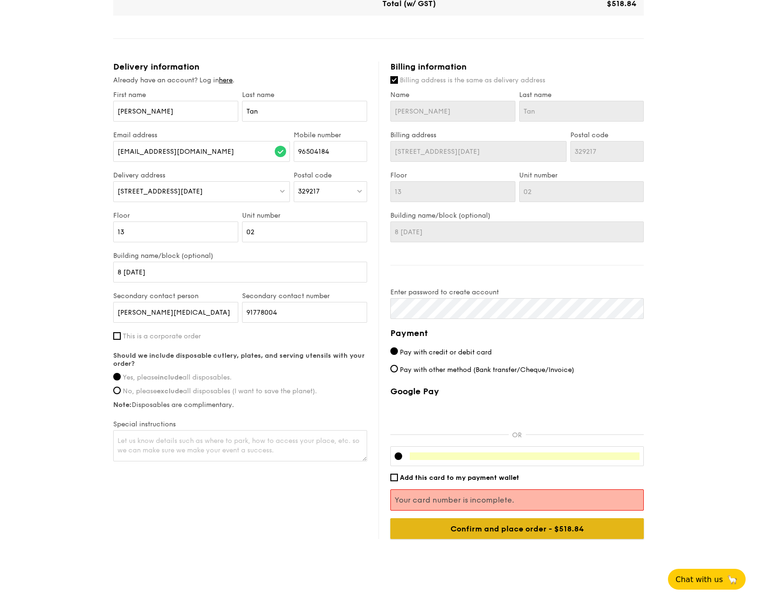
click at [543, 529] on input "Confirm and place order - $518.84" at bounding box center [516, 528] width 253 height 21
click at [557, 531] on input "Confirm and place order - $518.84" at bounding box center [516, 528] width 253 height 21
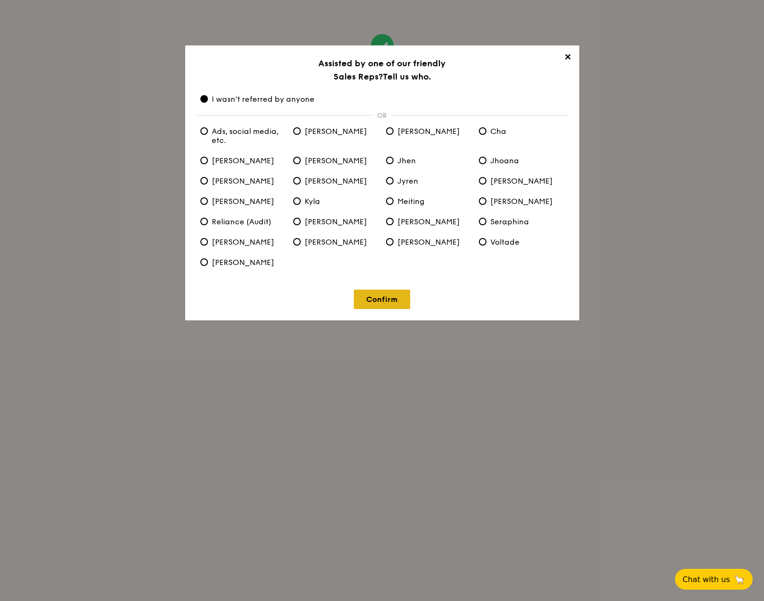
click at [398, 306] on link "Confirm" at bounding box center [382, 299] width 56 height 19
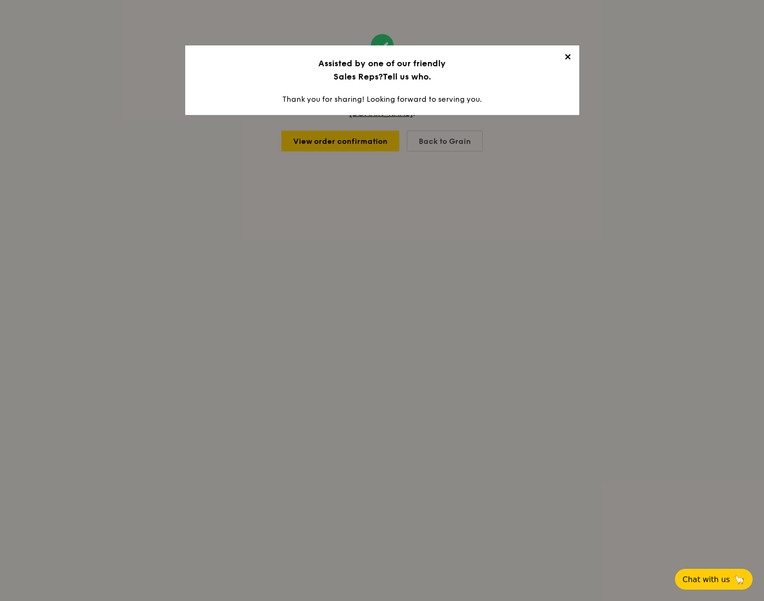
click at [565, 56] on span "✕" at bounding box center [567, 58] width 13 height 13
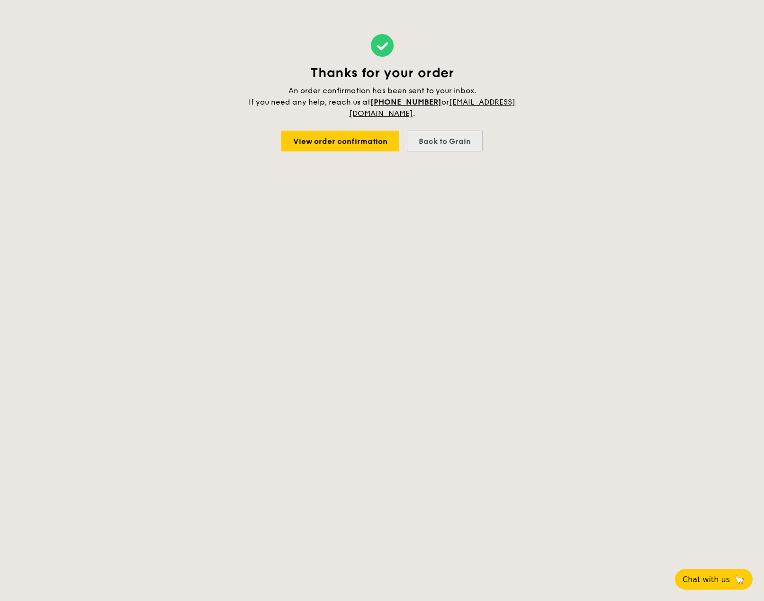
click at [433, 139] on div "Back to Grain" at bounding box center [445, 141] width 76 height 21
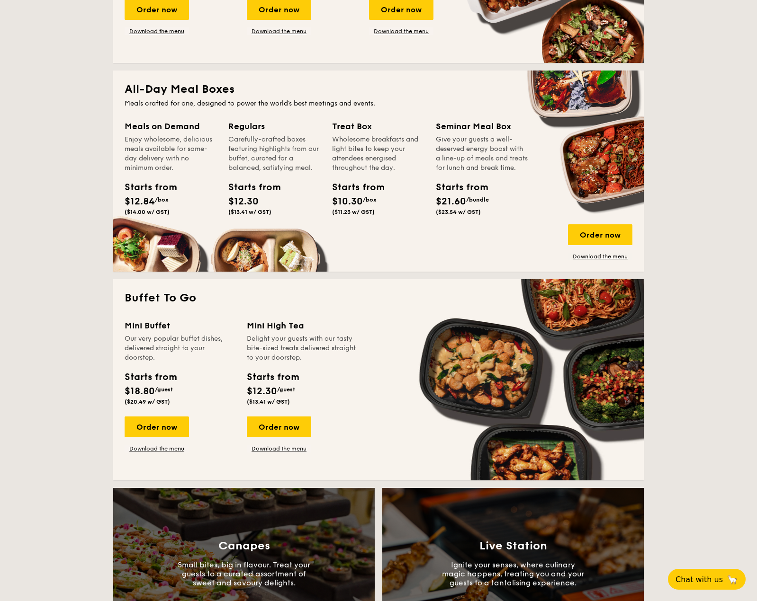
scroll to position [568, 0]
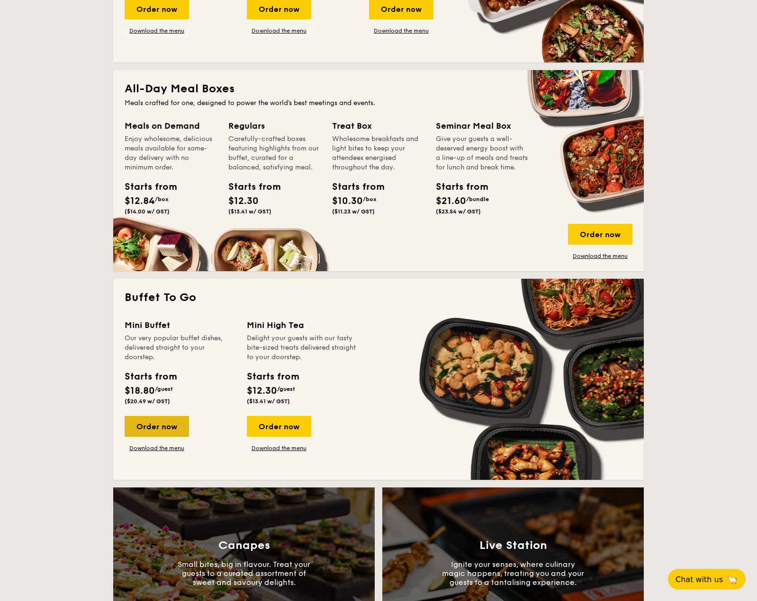
click at [165, 427] on div "Order now" at bounding box center [157, 426] width 64 height 21
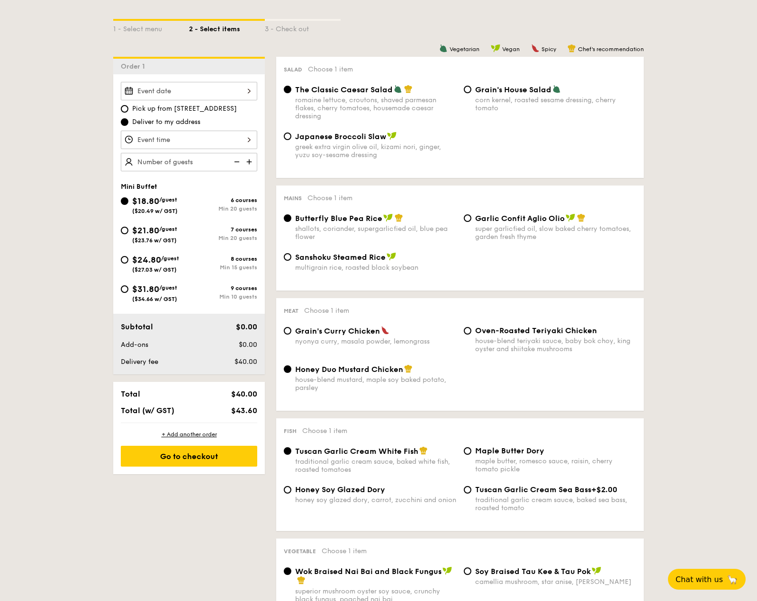
scroll to position [189, 0]
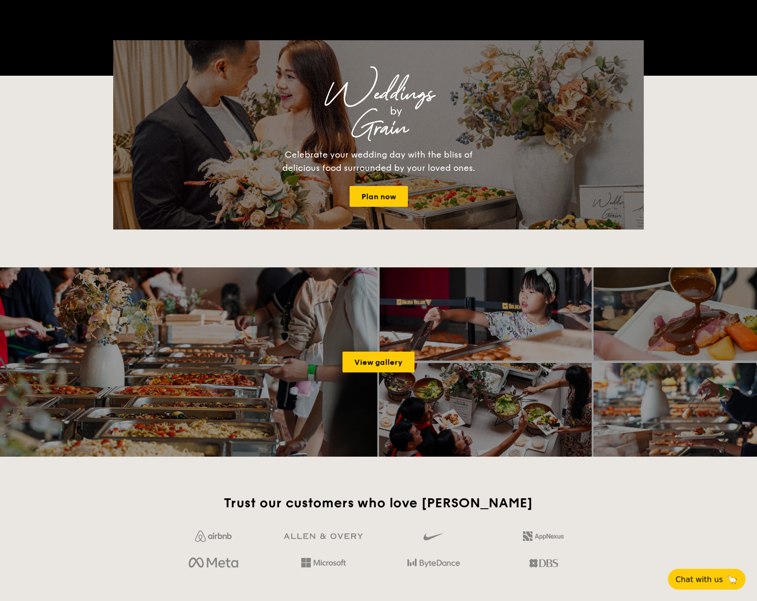
scroll to position [1603, 0]
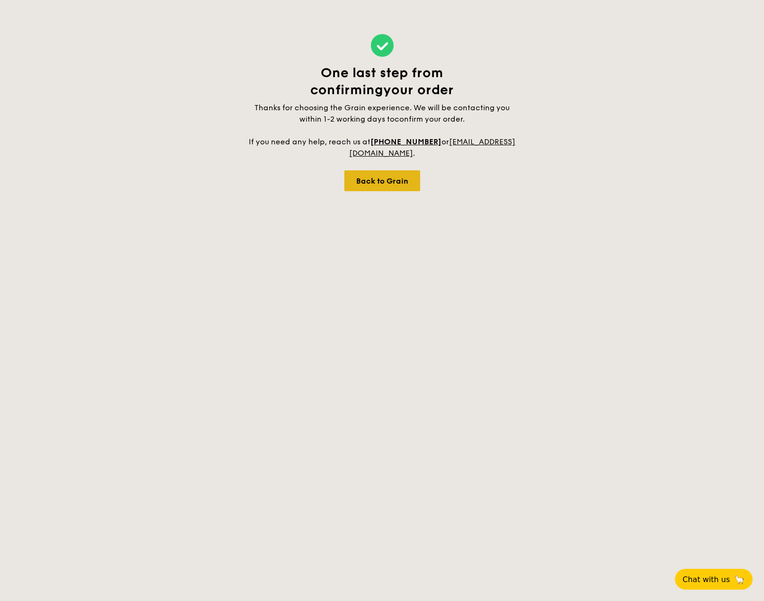
click at [374, 178] on div "Back to Grain" at bounding box center [382, 180] width 76 height 21
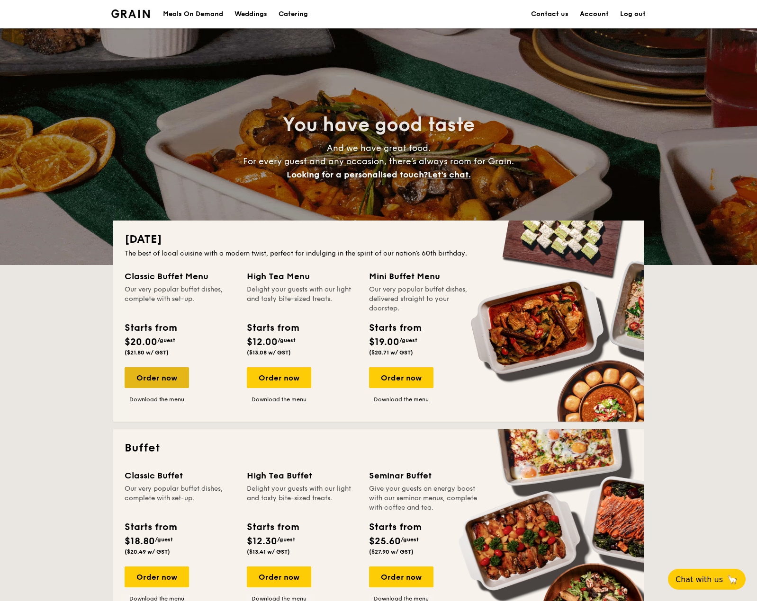
click at [176, 383] on div "Order now" at bounding box center [157, 377] width 64 height 21
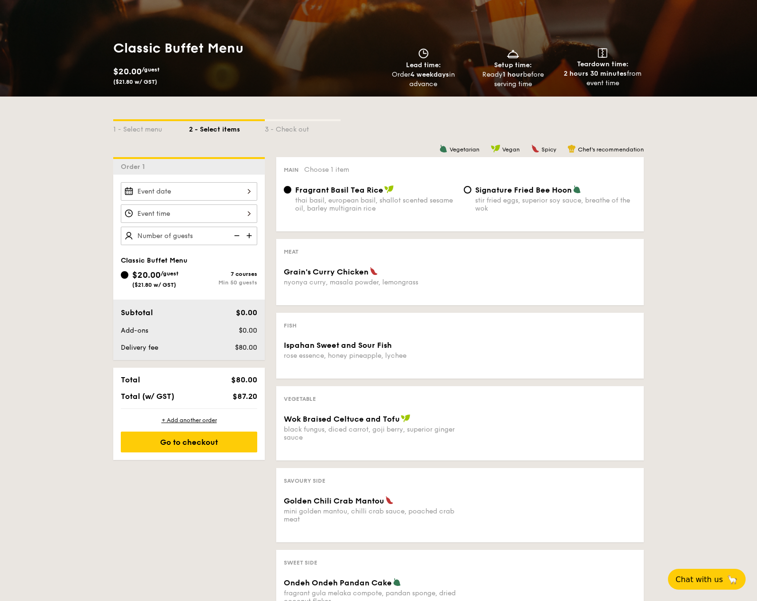
scroll to position [516, 0]
